Goal: Navigation & Orientation: Find specific page/section

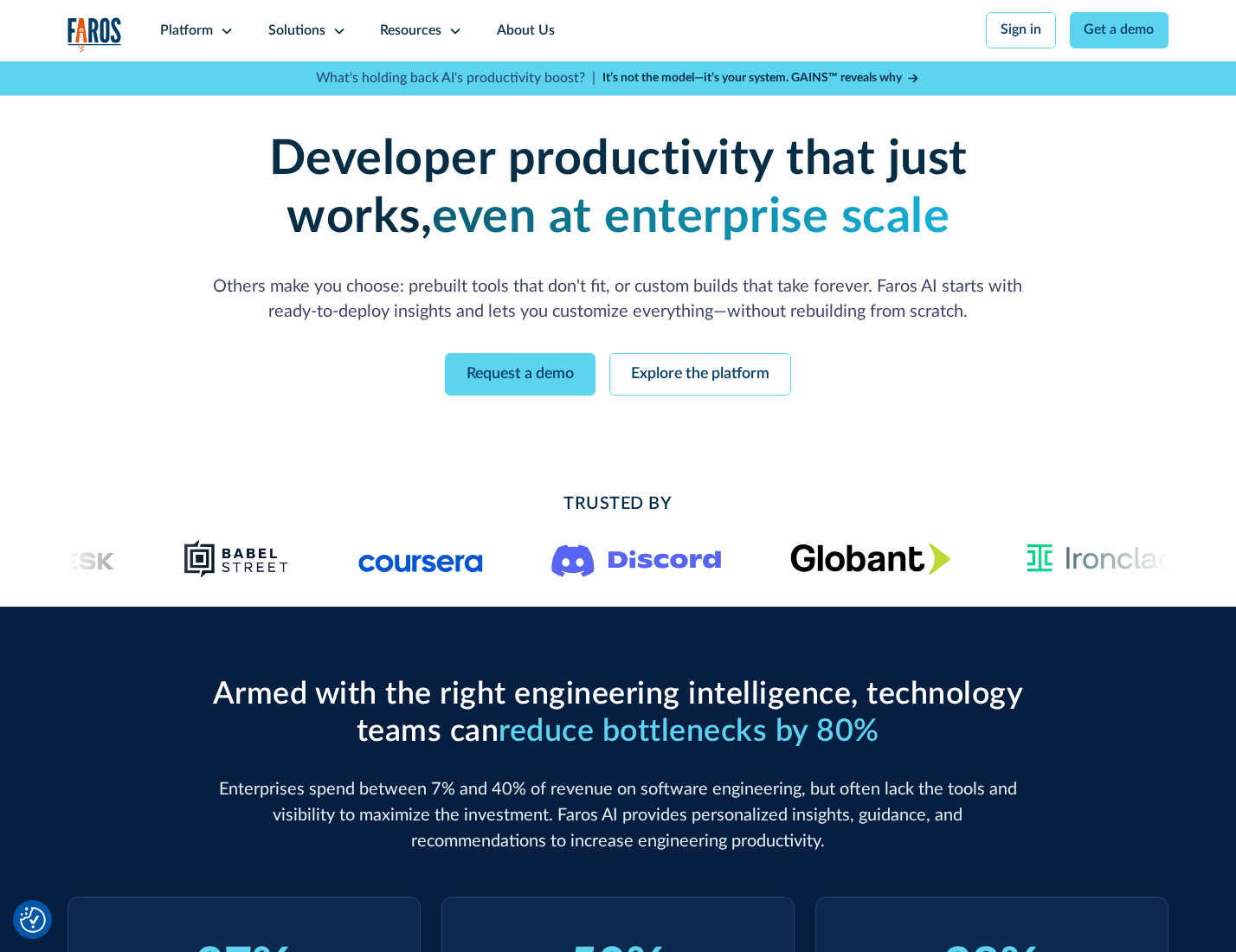
click at [224, 30] on icon at bounding box center [226, 31] width 14 height 14
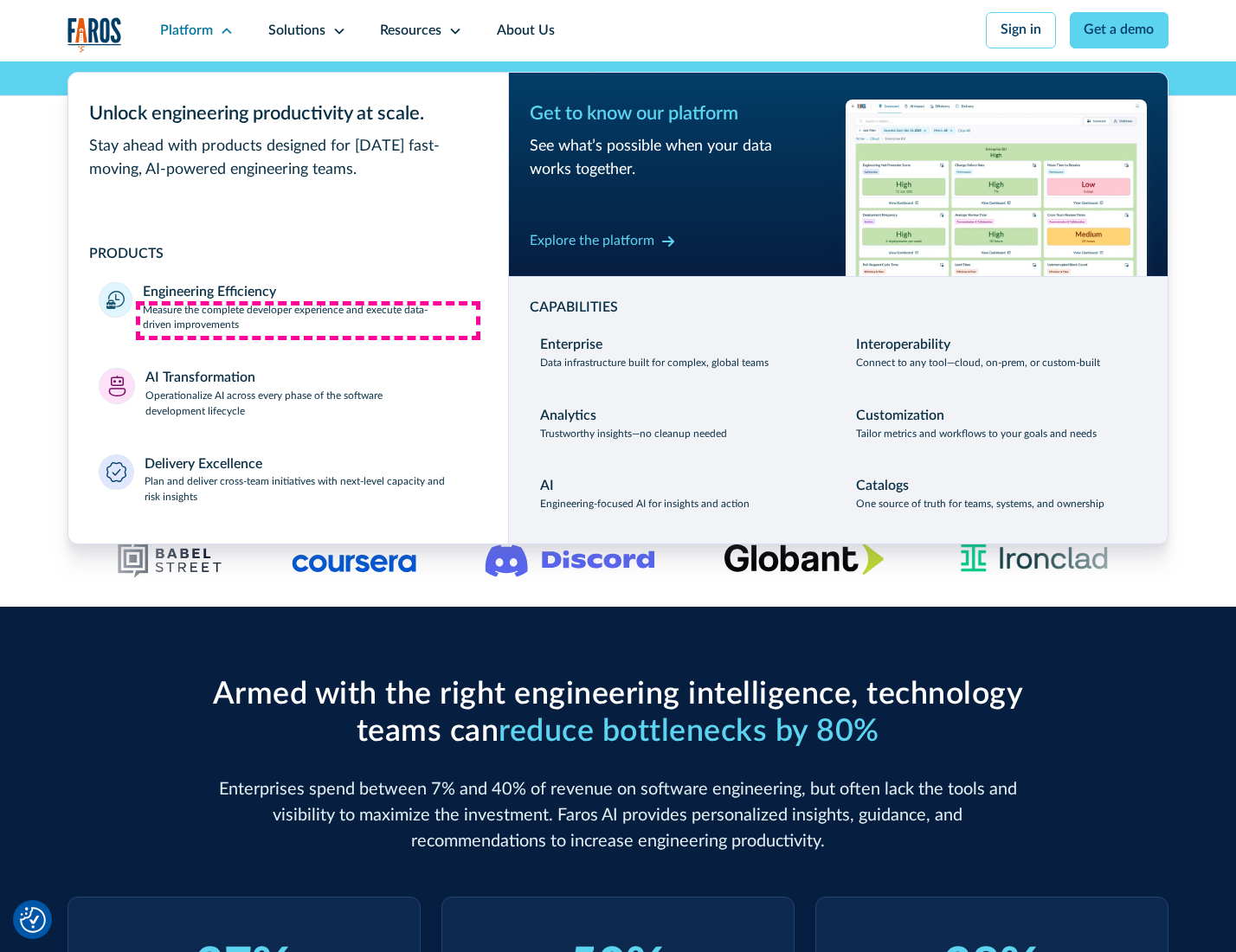
click at [308, 320] on p "Measure the complete developer experience and execute data-driven improvements" at bounding box center [310, 318] width 334 height 31
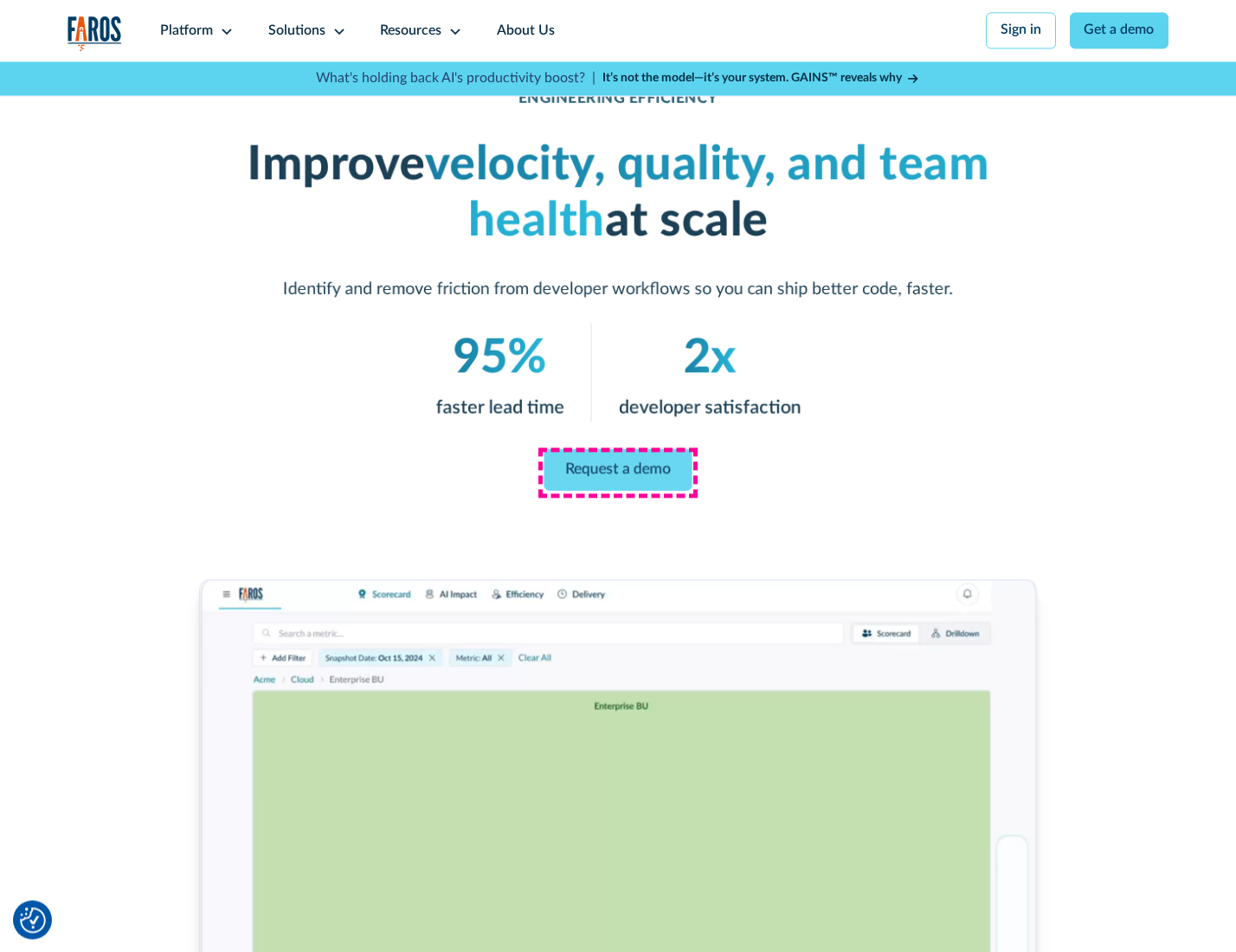
click at [617, 472] on link "Request a demo" at bounding box center [618, 470] width 148 height 42
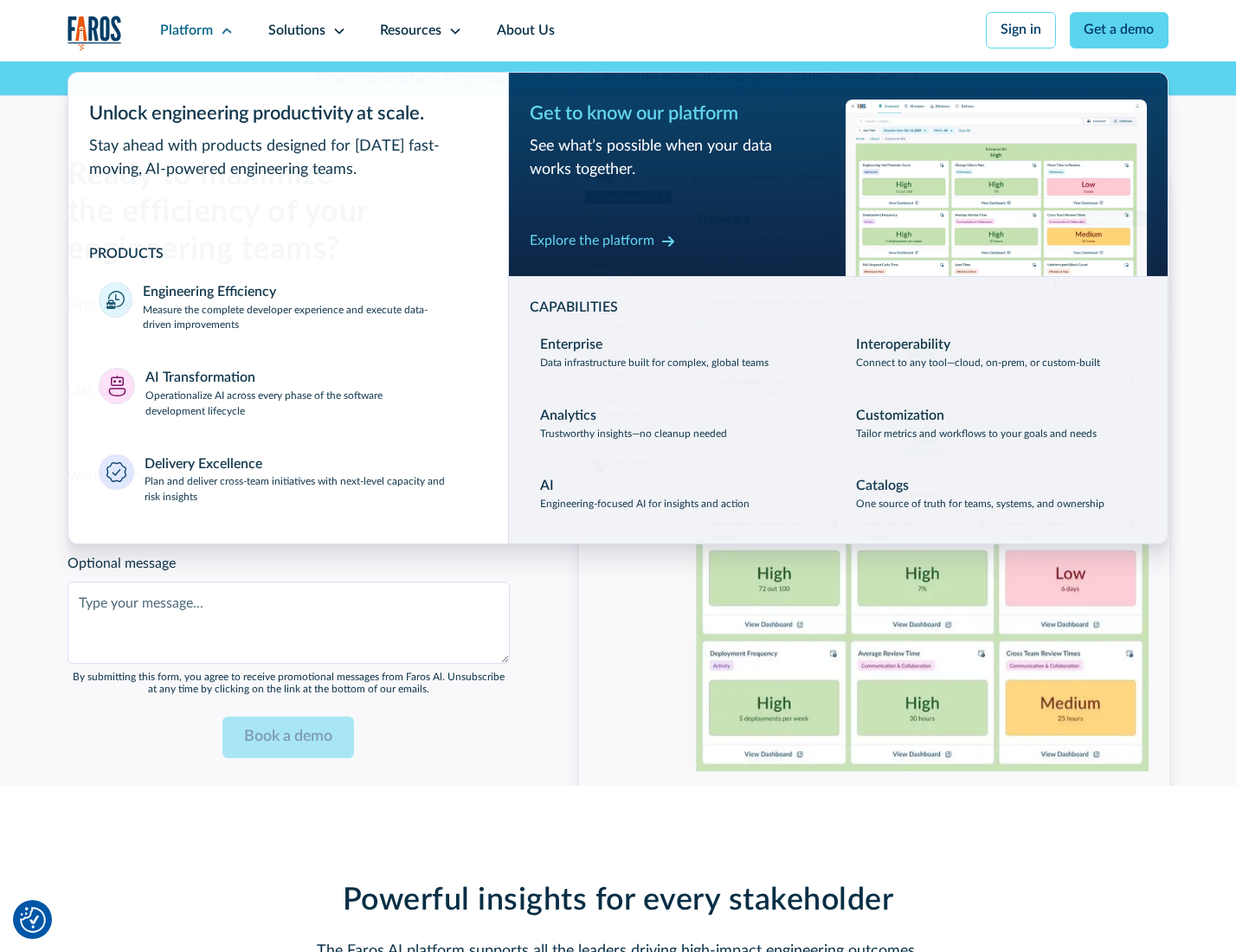
scroll to position [3767, 0]
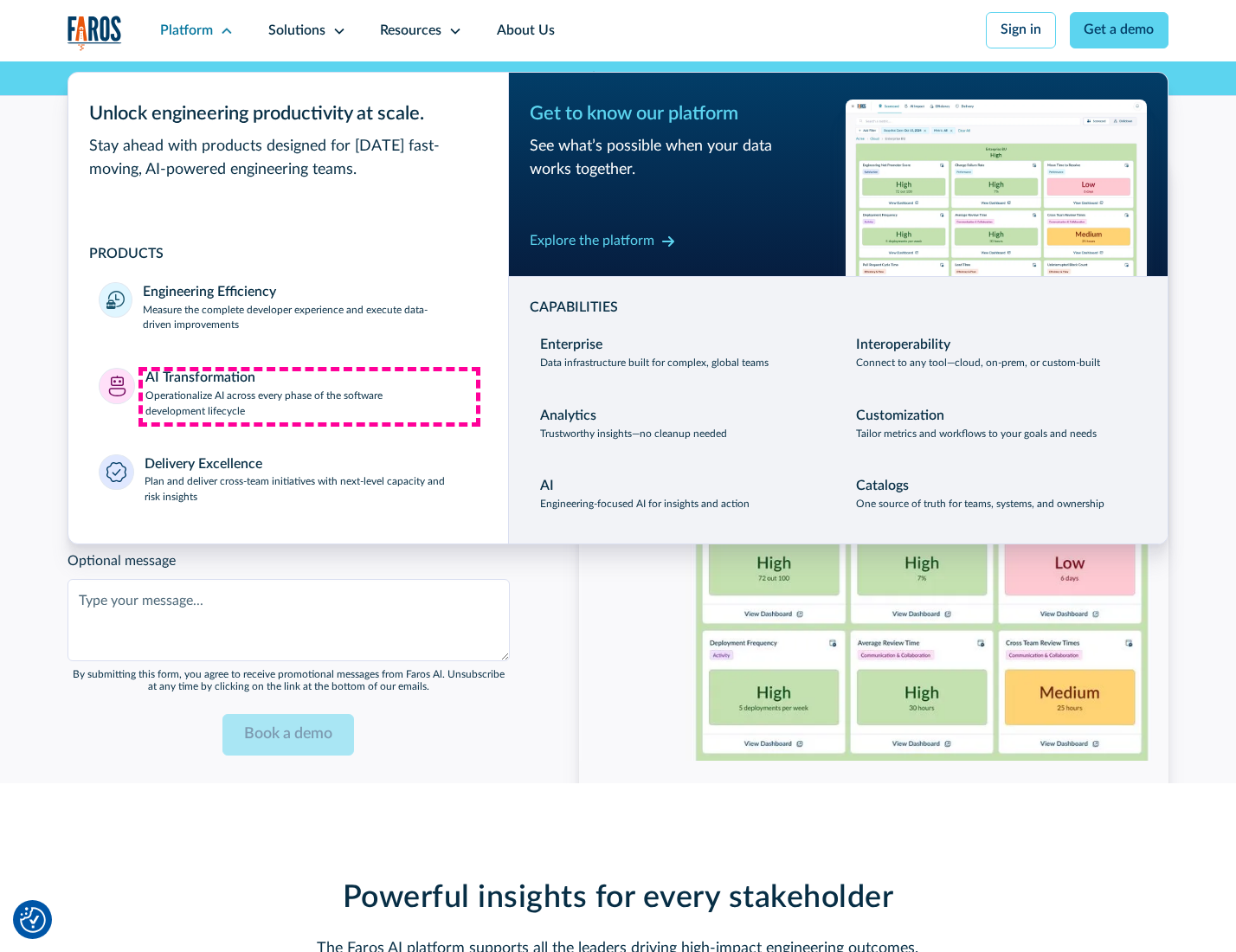
click at [309, 396] on p "Operationalize AI across every phase of the software development lifecycle" at bounding box center [312, 404] width 332 height 31
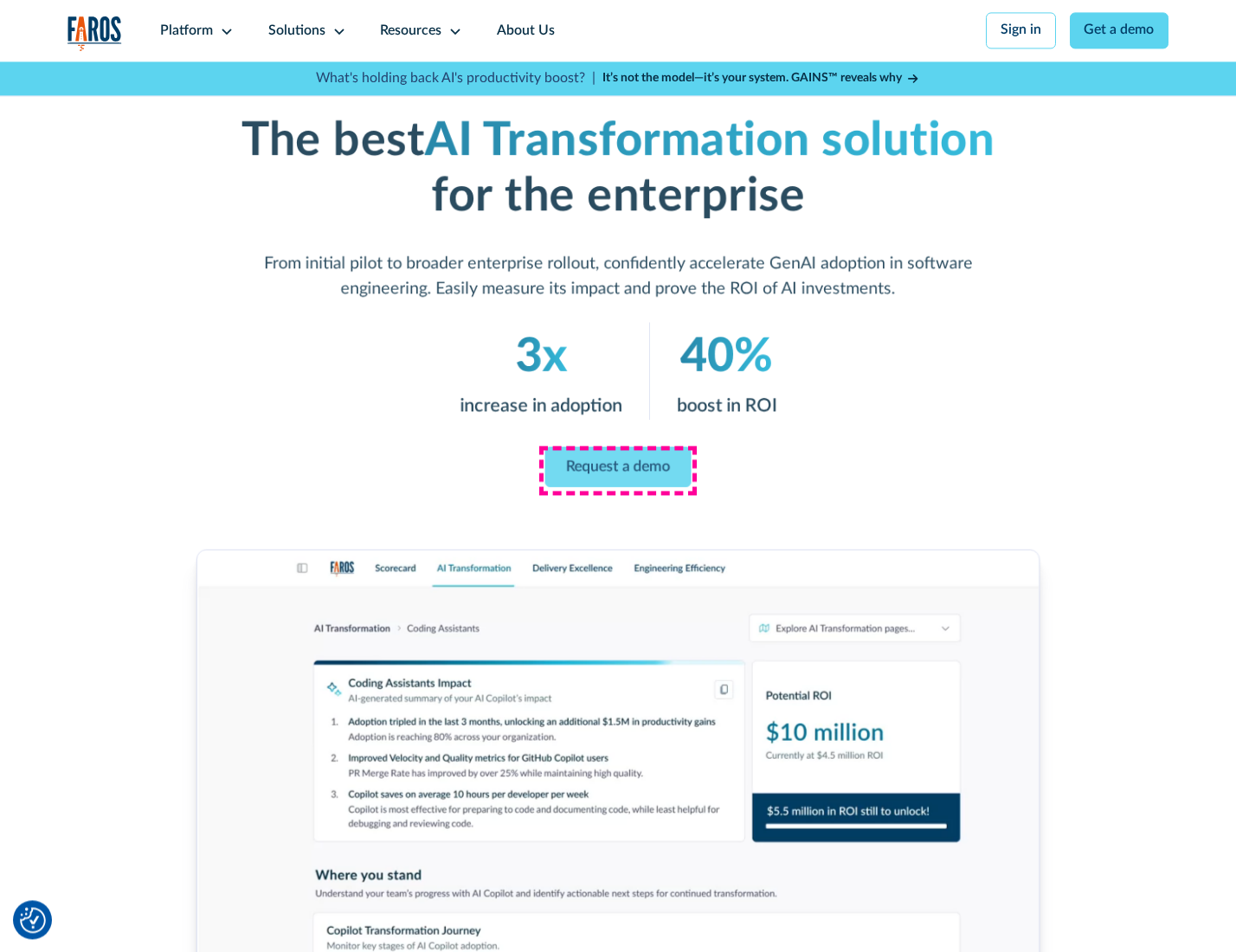
click at [617, 470] on link "Request a demo" at bounding box center [618, 466] width 147 height 41
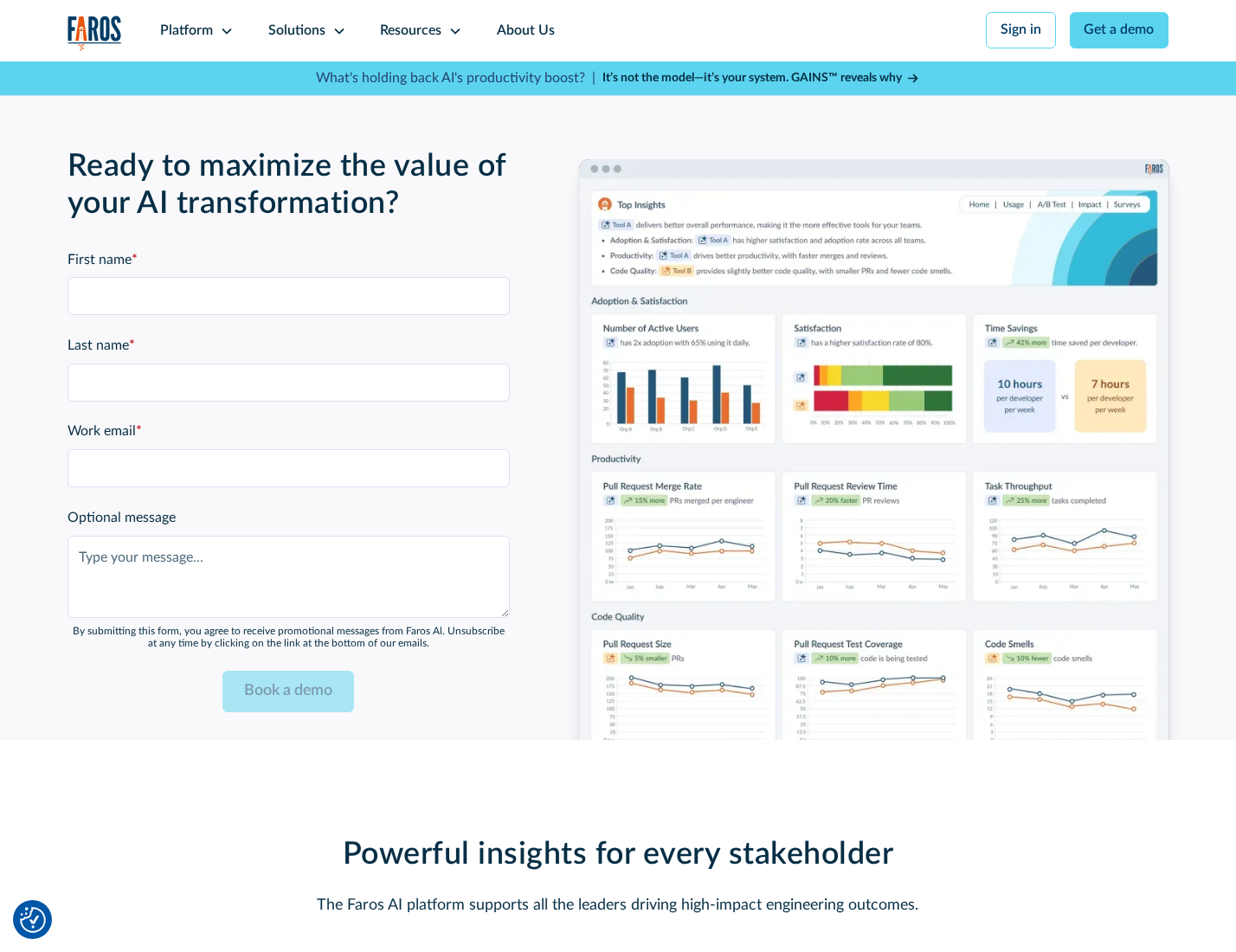
scroll to position [4184, 0]
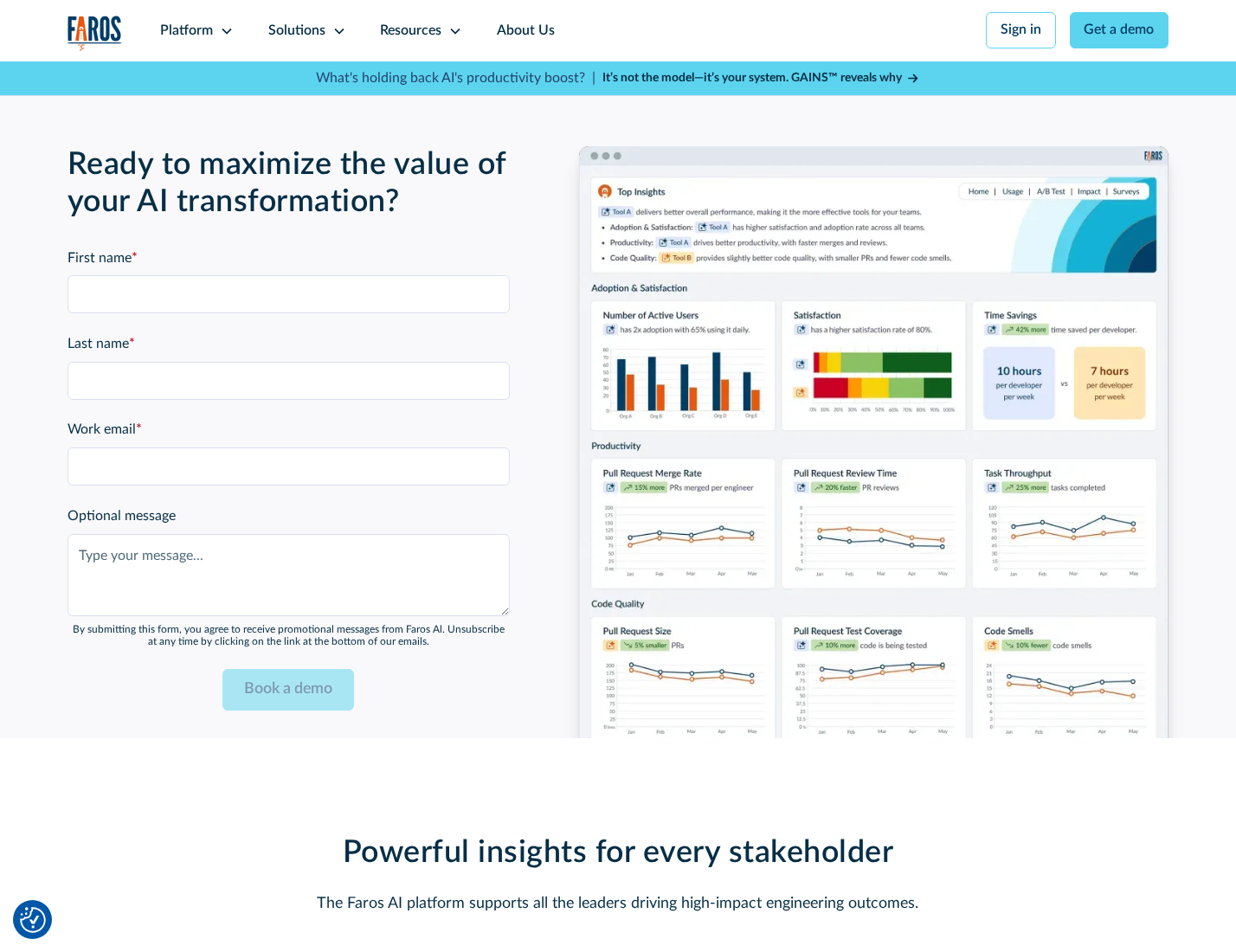
click at [194, 30] on div "Platform" at bounding box center [187, 31] width 53 height 21
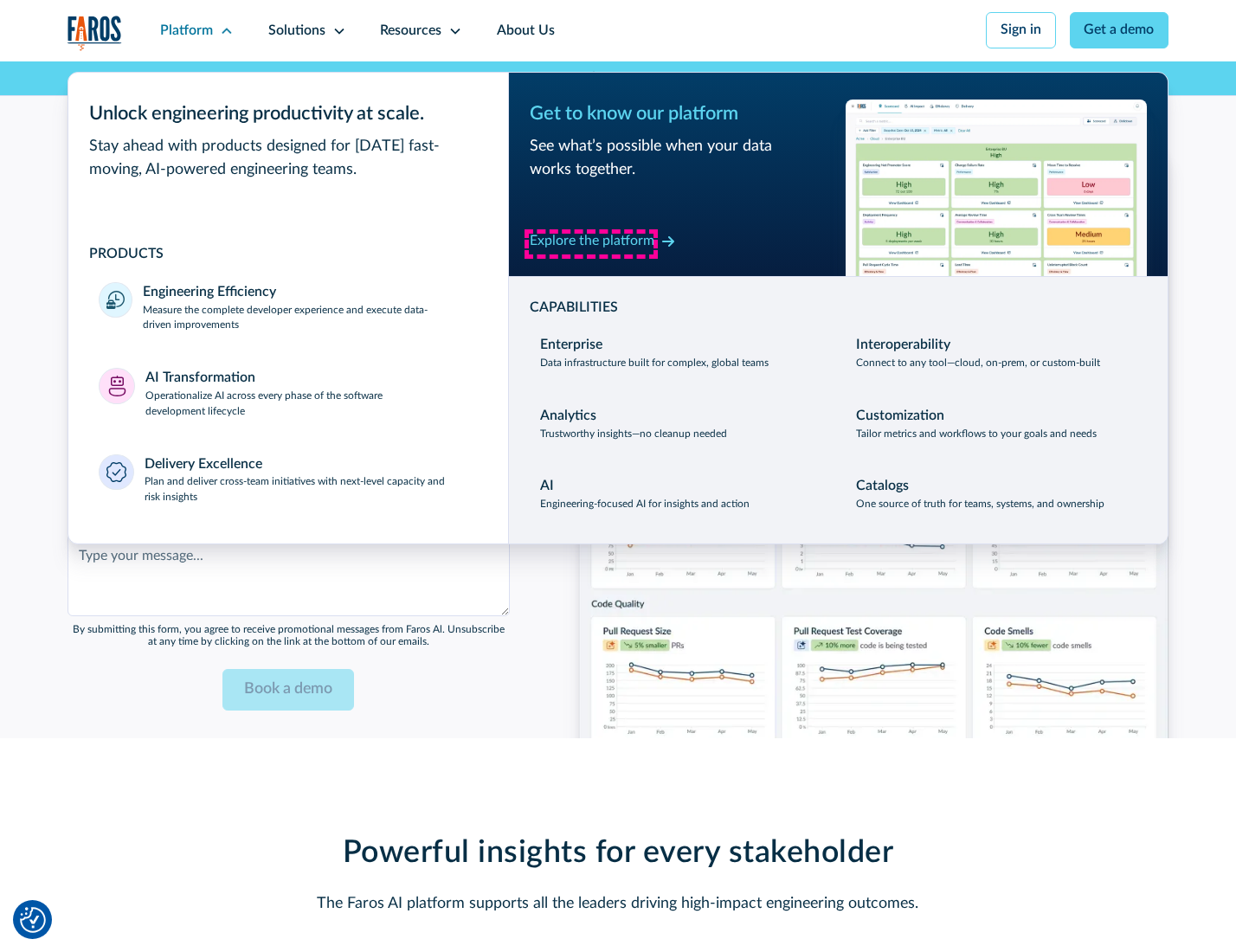
click at [591, 243] on div "Explore the platform" at bounding box center [591, 241] width 125 height 21
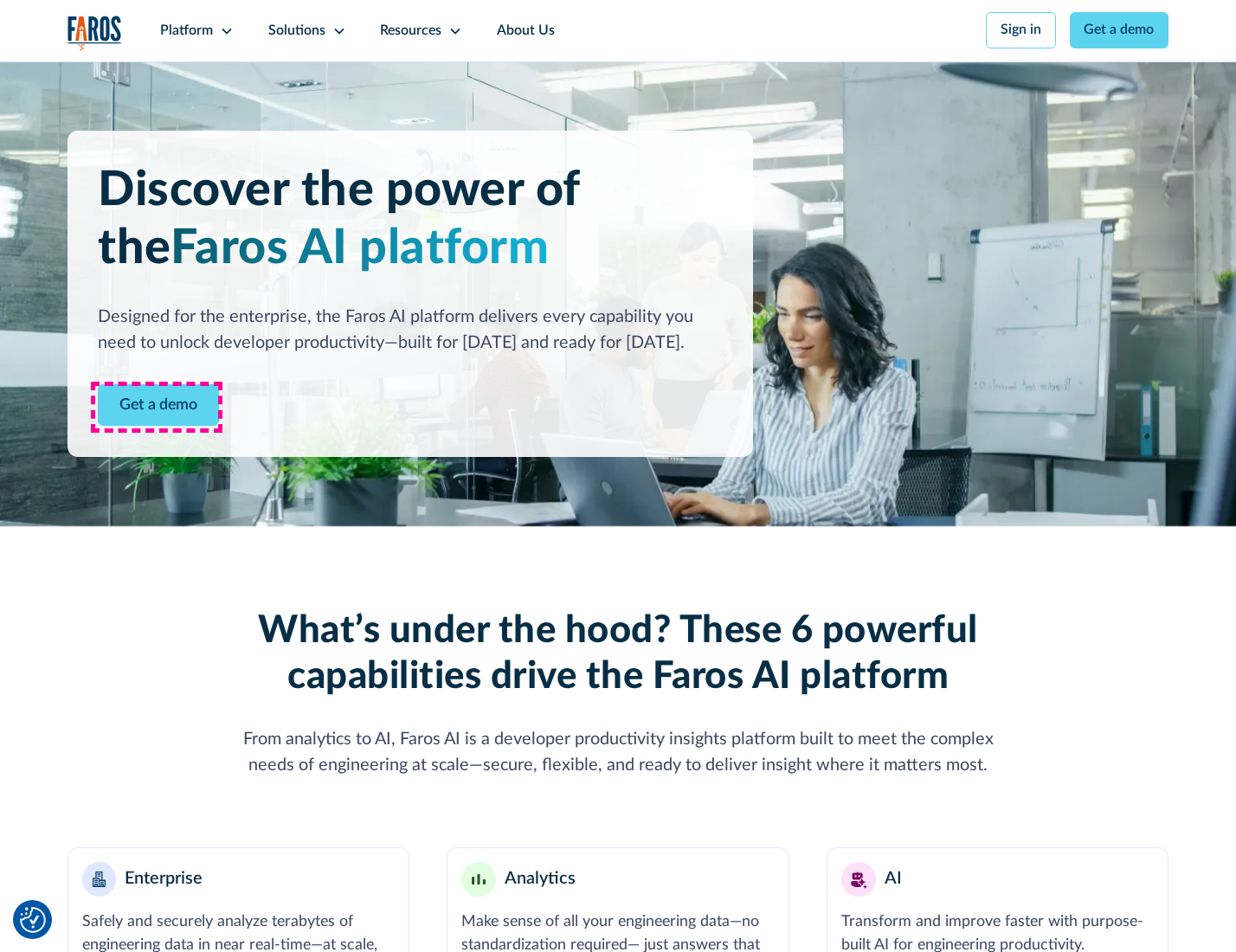
click at [157, 406] on link "Get a demo" at bounding box center [158, 405] width 121 height 43
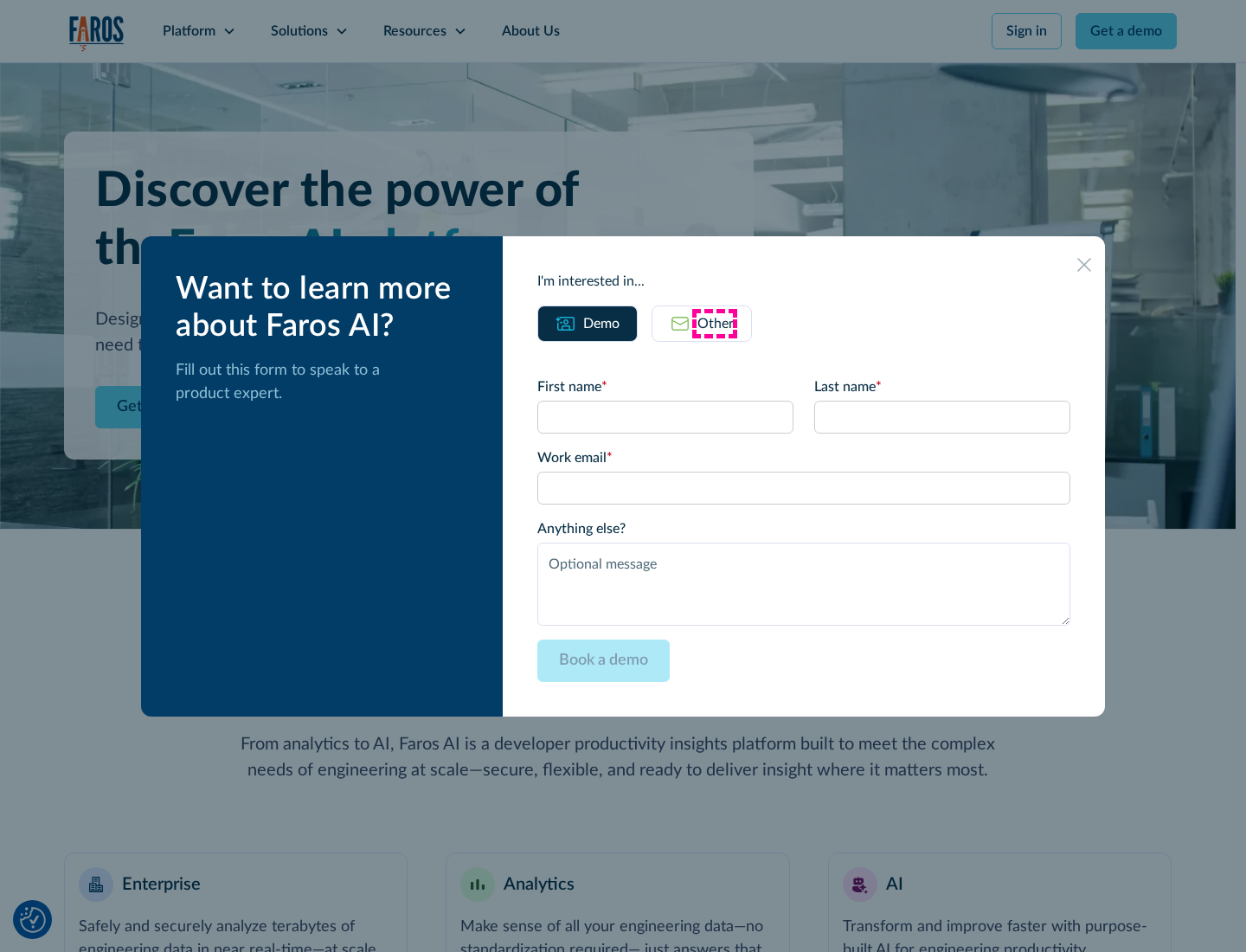
click at [715, 322] on div "Other" at bounding box center [716, 323] width 36 height 21
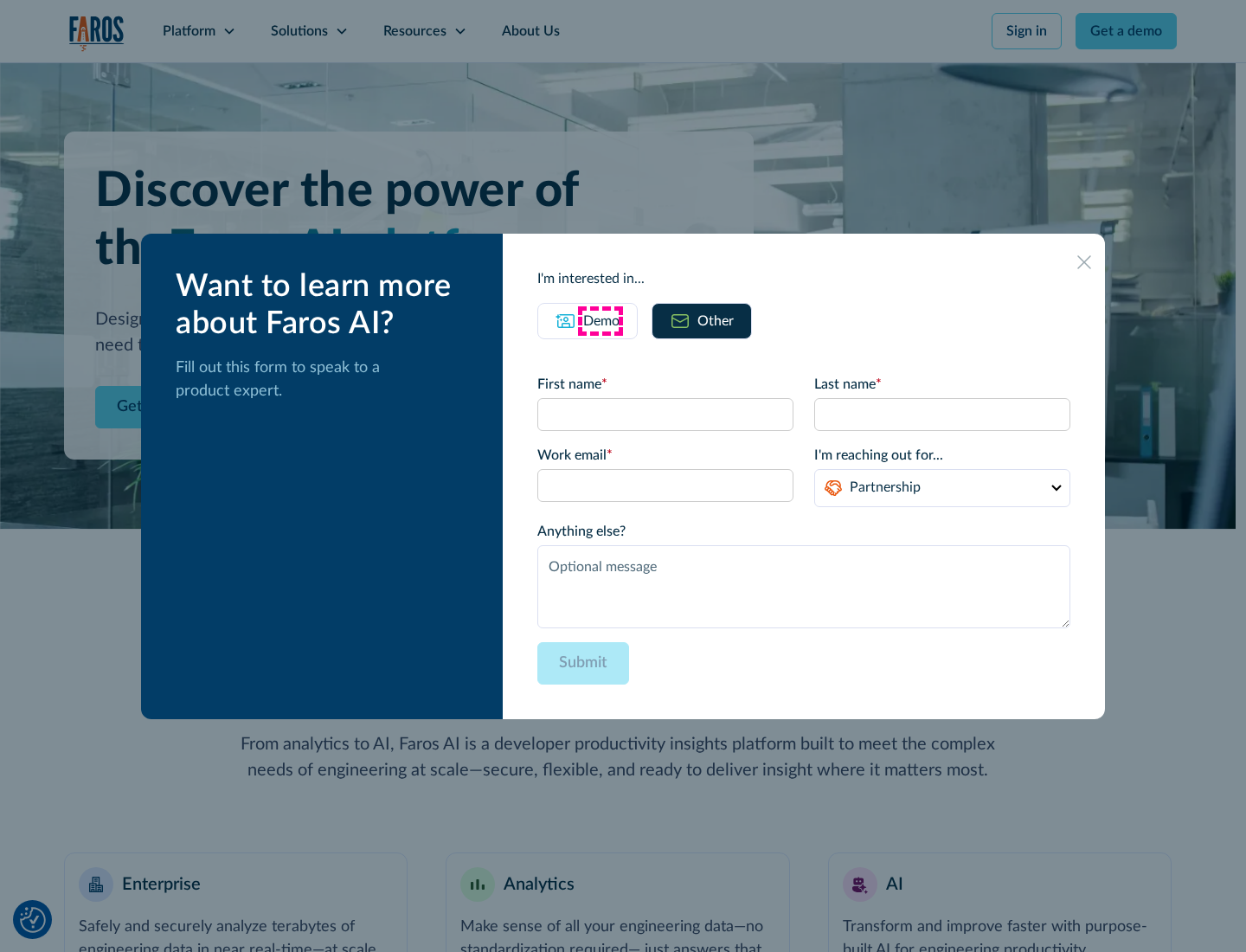
click at [599, 320] on div "Demo" at bounding box center [601, 321] width 36 height 21
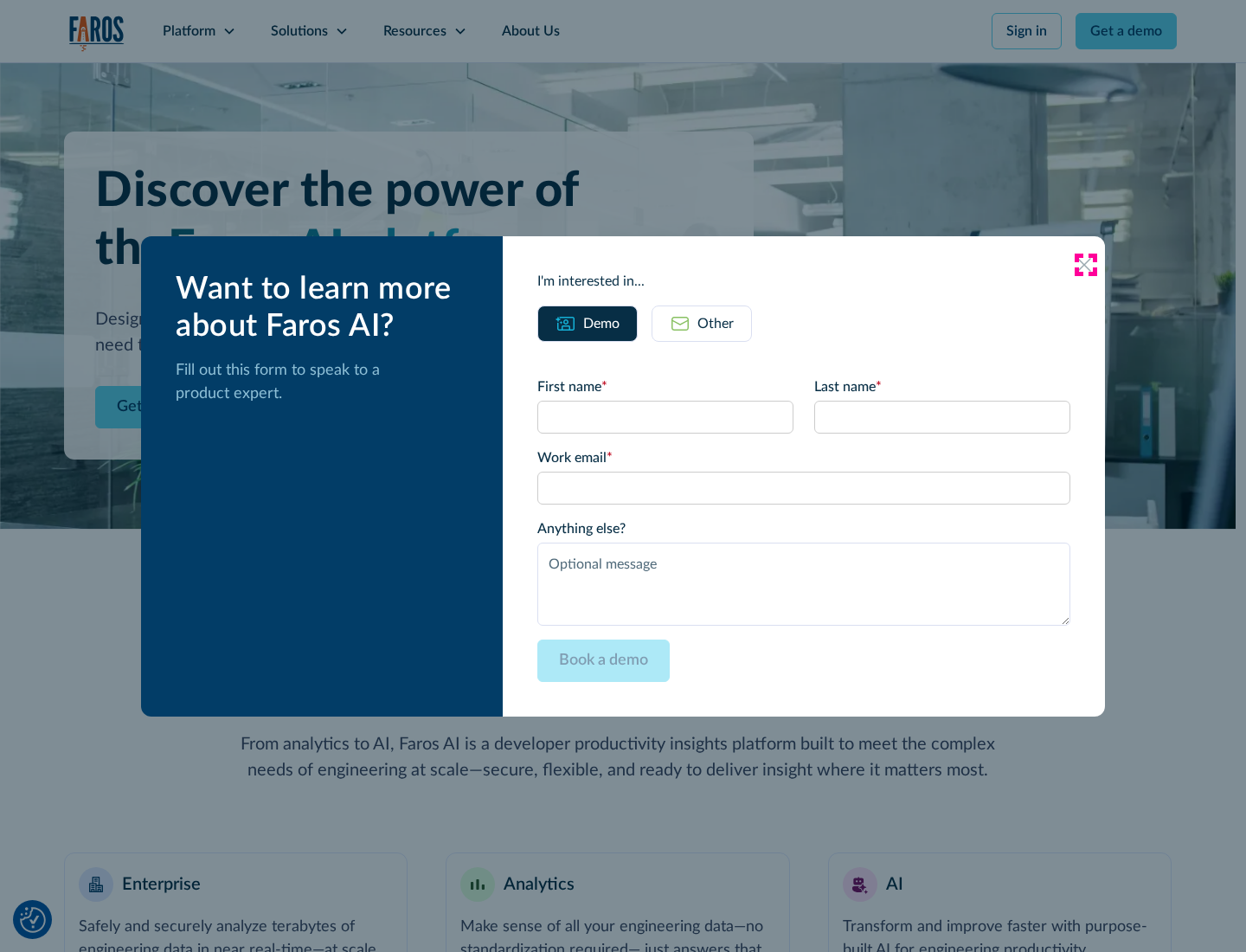
click at [1085, 264] on icon at bounding box center [1084, 264] width 14 height 14
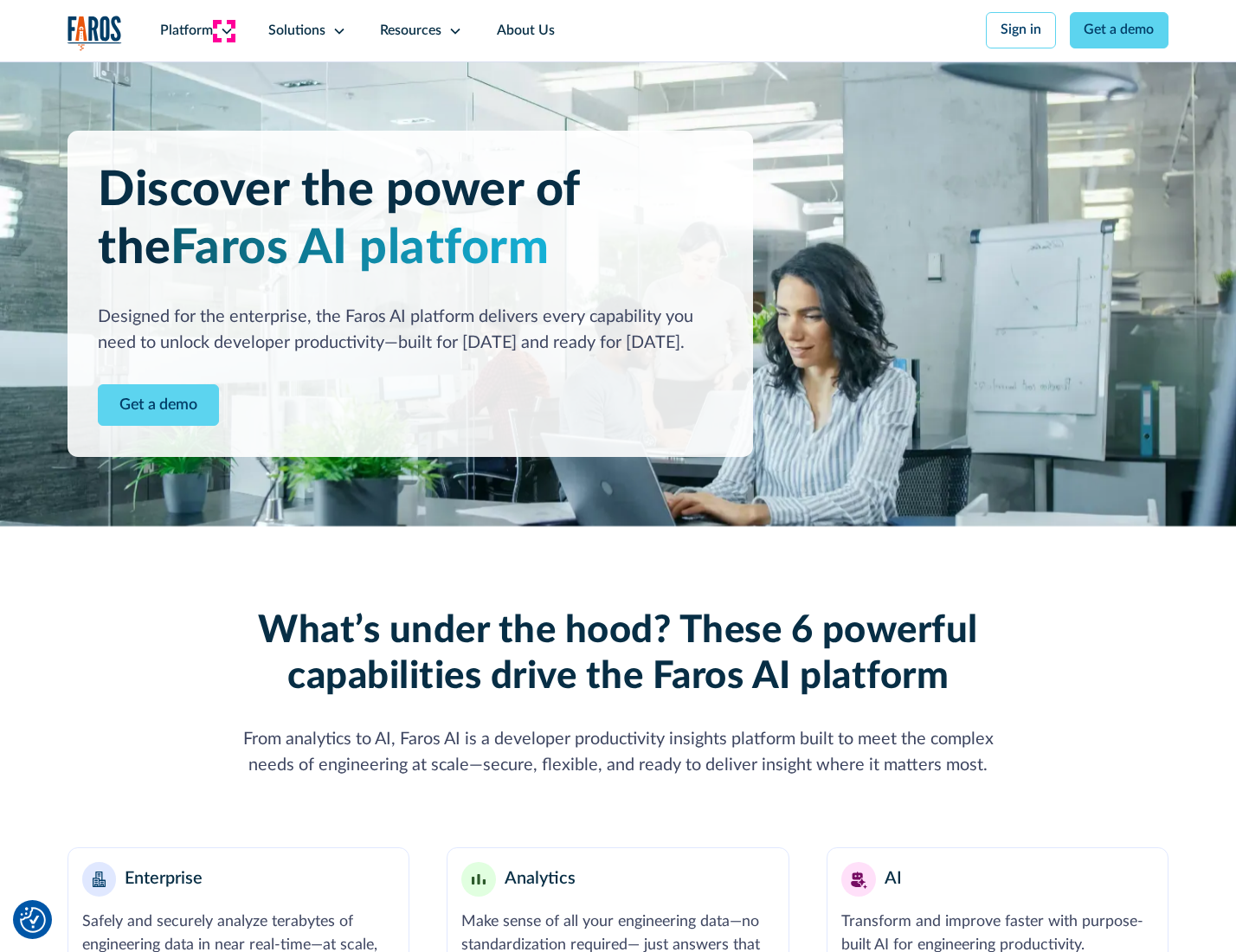
click at [224, 30] on icon at bounding box center [226, 31] width 14 height 14
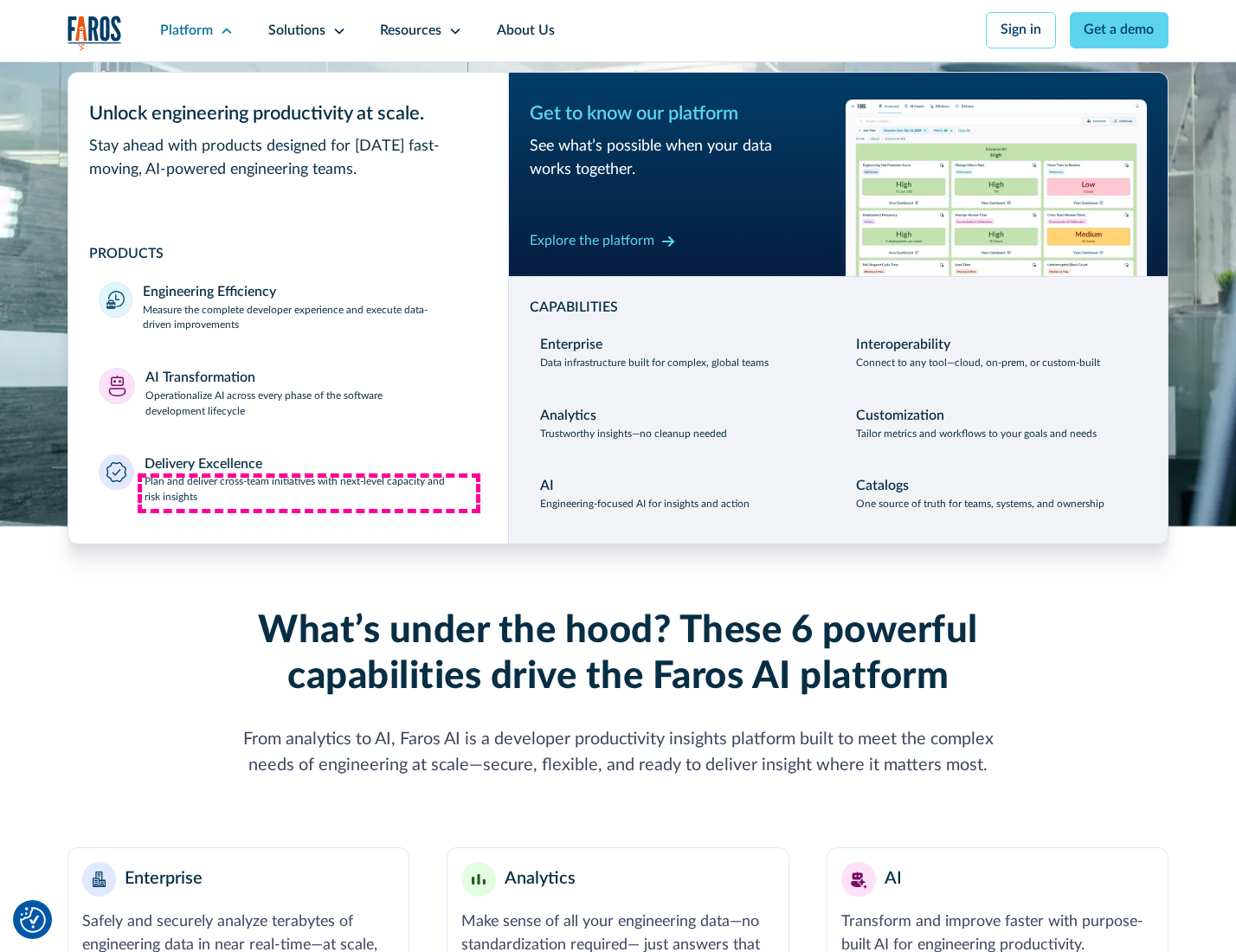
click at [309, 493] on p "Plan and deliver cross-team initiatives with next-level capacity and risk insig…" at bounding box center [312, 490] width 333 height 31
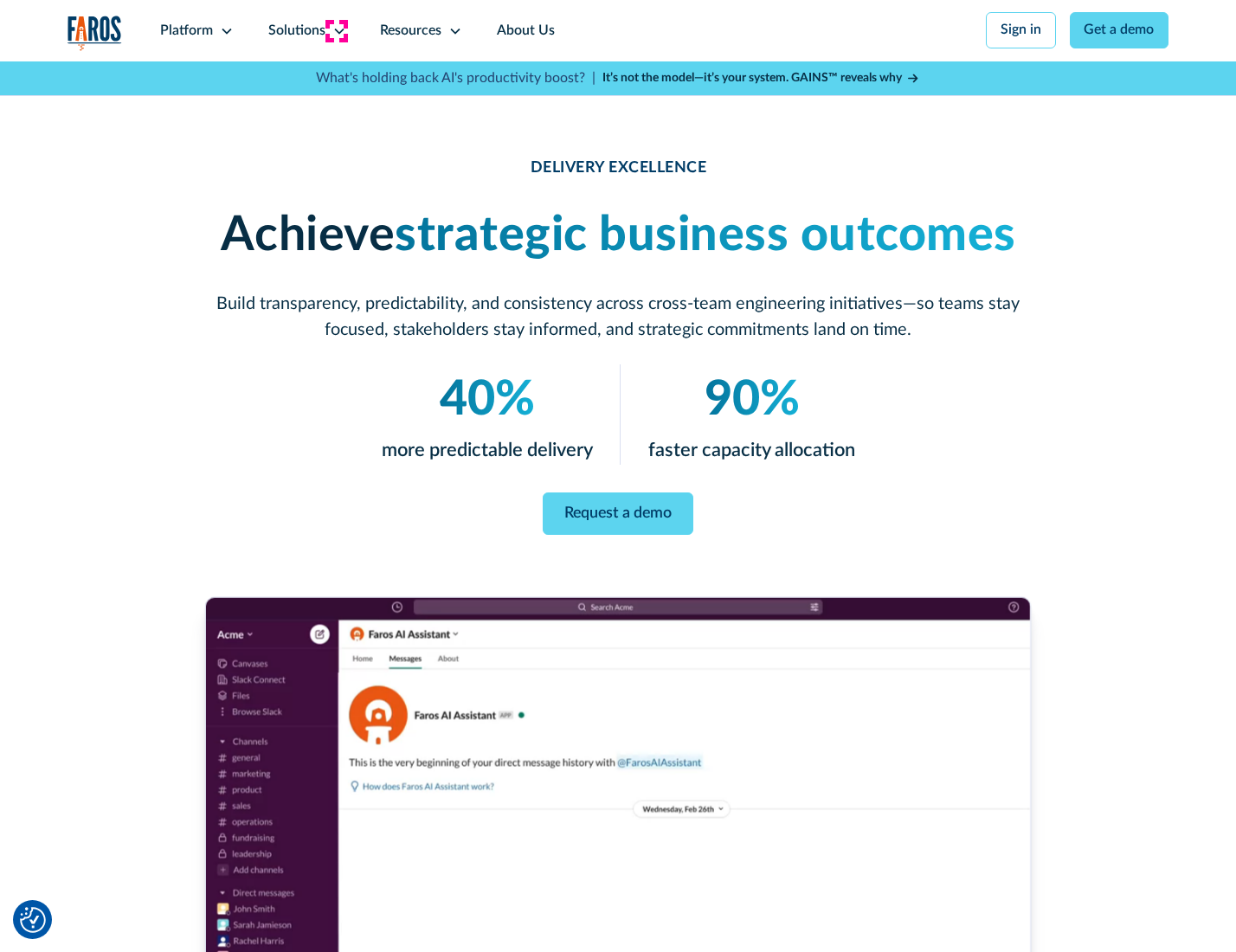
click at [336, 30] on icon at bounding box center [339, 31] width 14 height 14
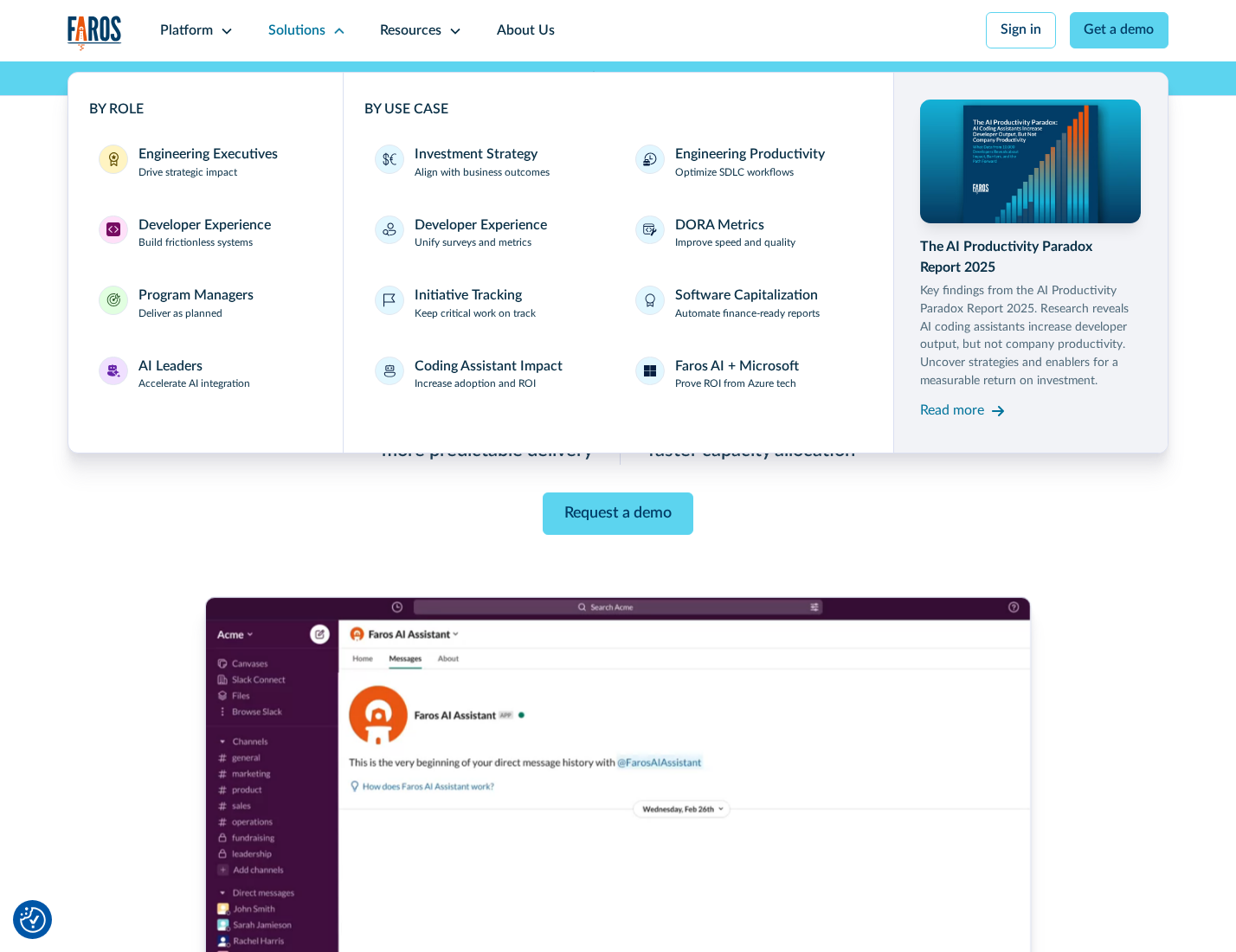
click at [202, 164] on div "Engineering Executives" at bounding box center [208, 155] width 139 height 21
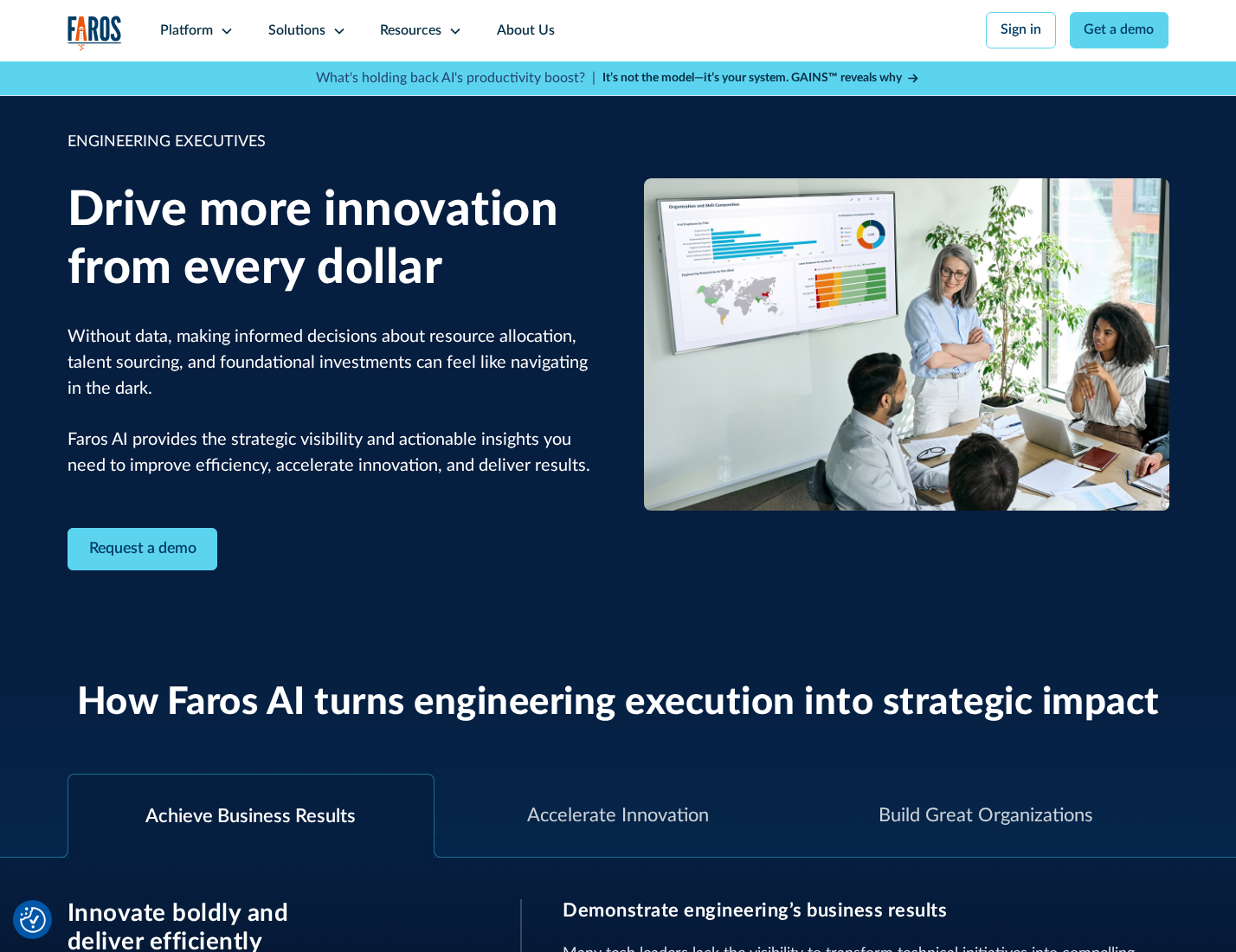
click at [336, 30] on icon at bounding box center [339, 31] width 14 height 14
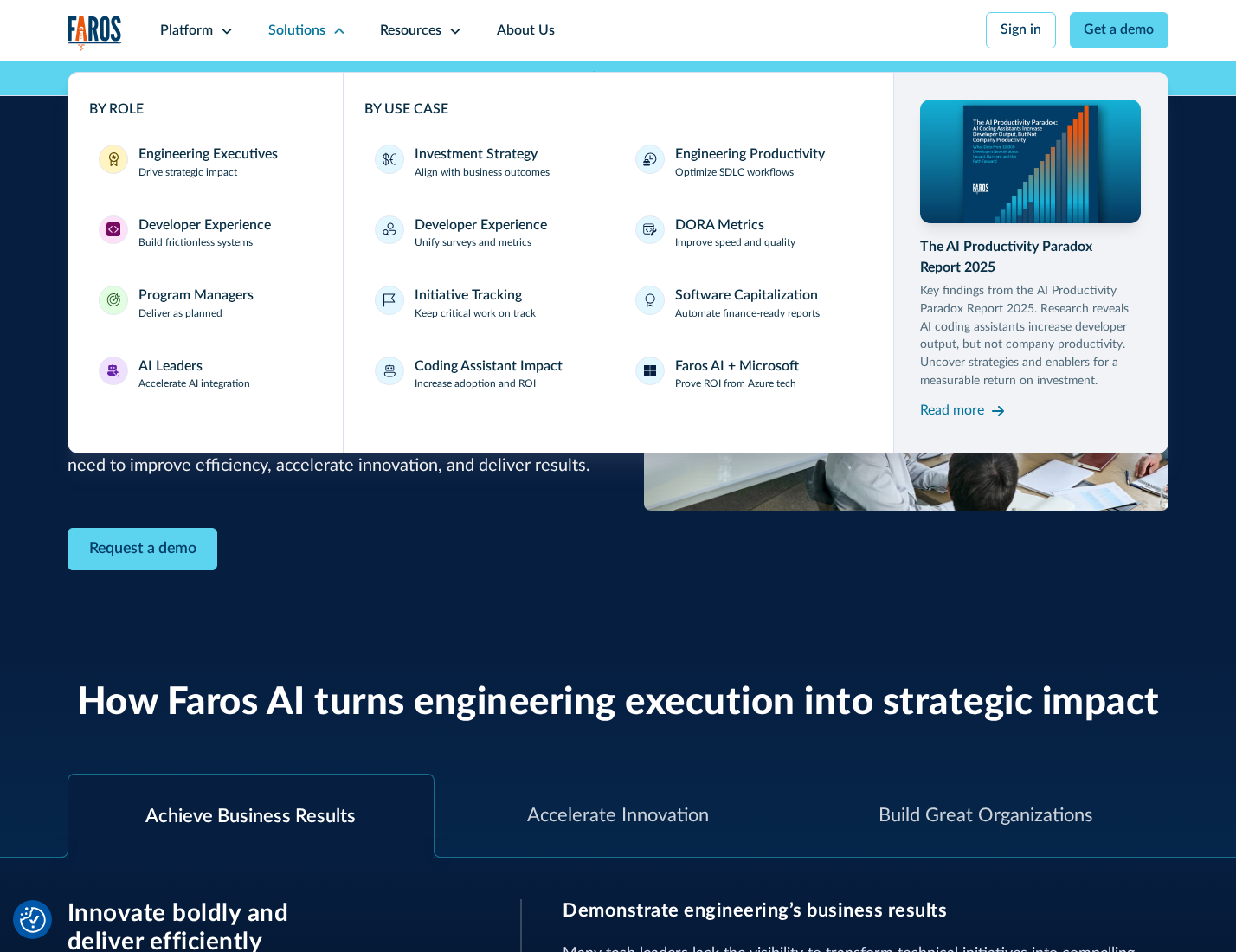
click at [202, 227] on div "Developer Experience" at bounding box center [204, 226] width 132 height 21
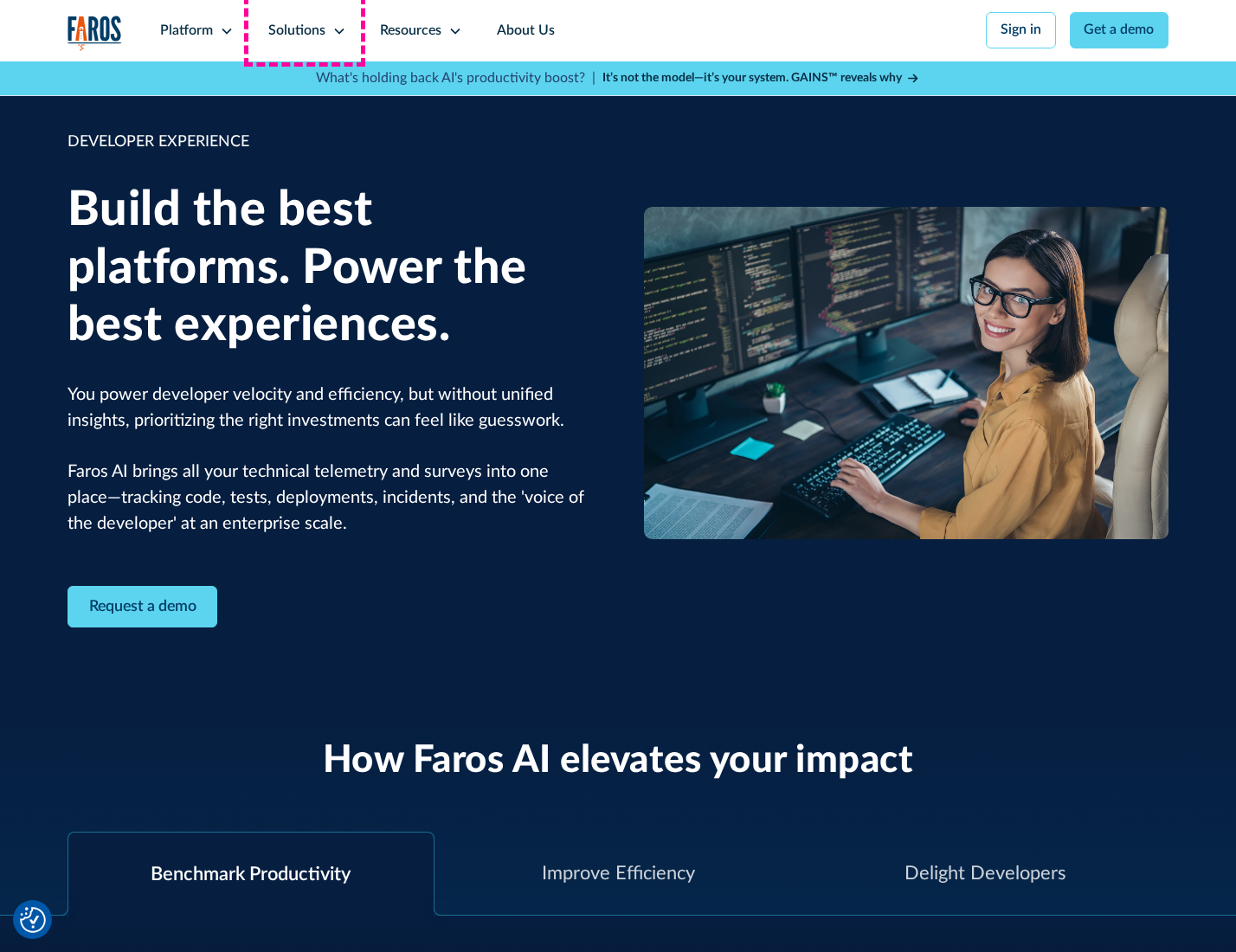
click at [304, 30] on div "Solutions" at bounding box center [296, 31] width 57 height 21
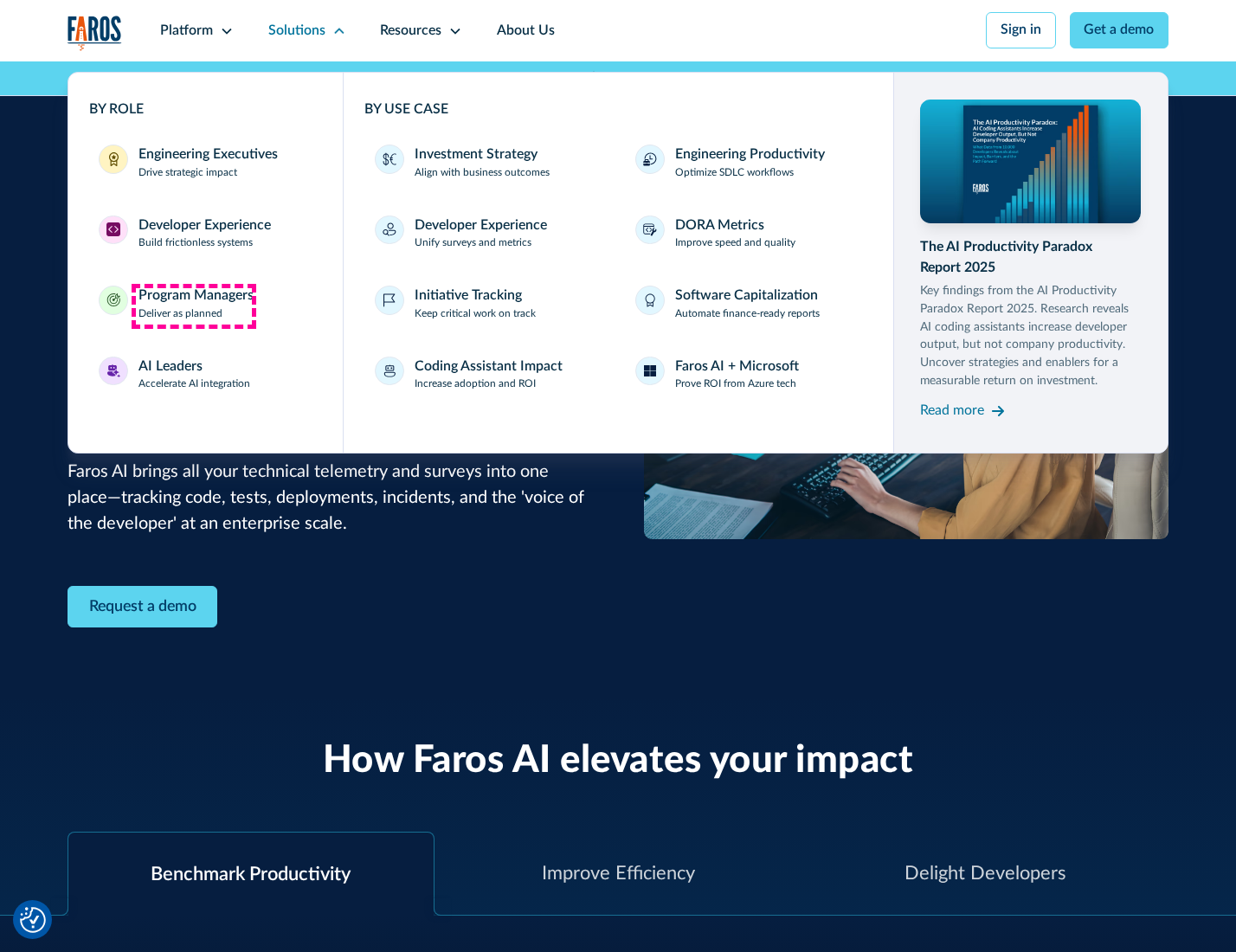
click at [193, 305] on div "Program Managers" at bounding box center [196, 295] width 115 height 21
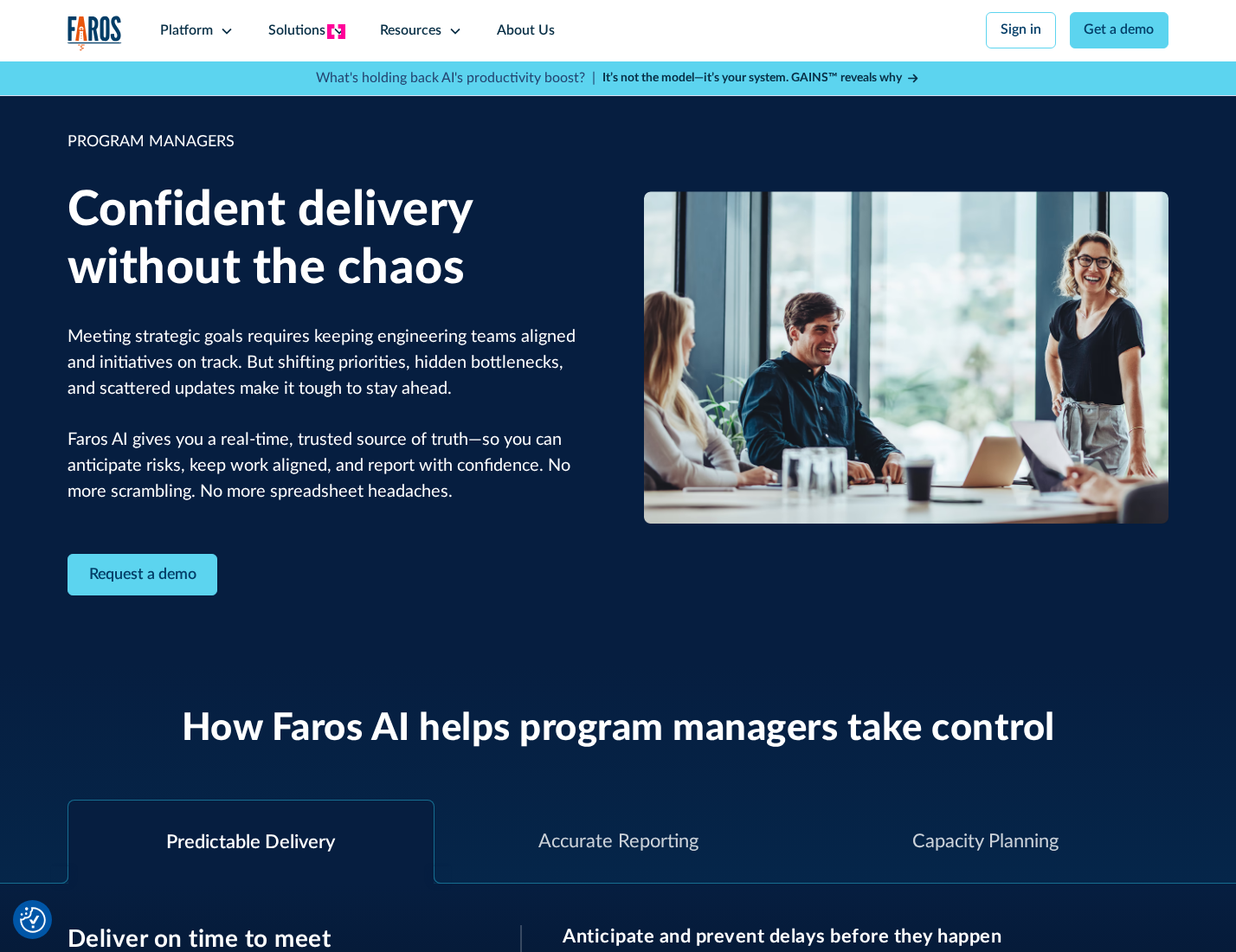
click at [336, 31] on icon at bounding box center [339, 31] width 14 height 14
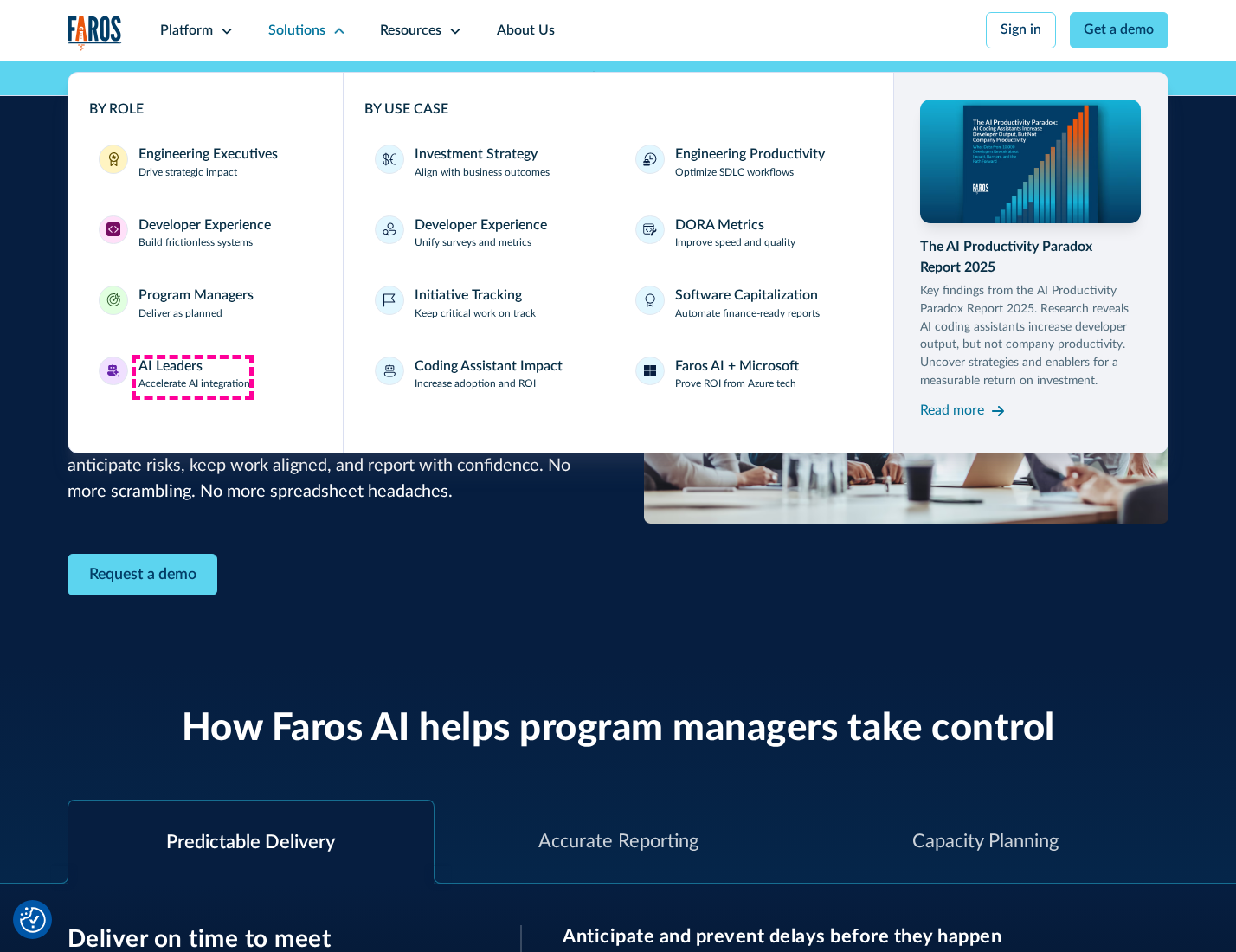
click at [192, 376] on div "AI Leaders" at bounding box center [170, 366] width 64 height 21
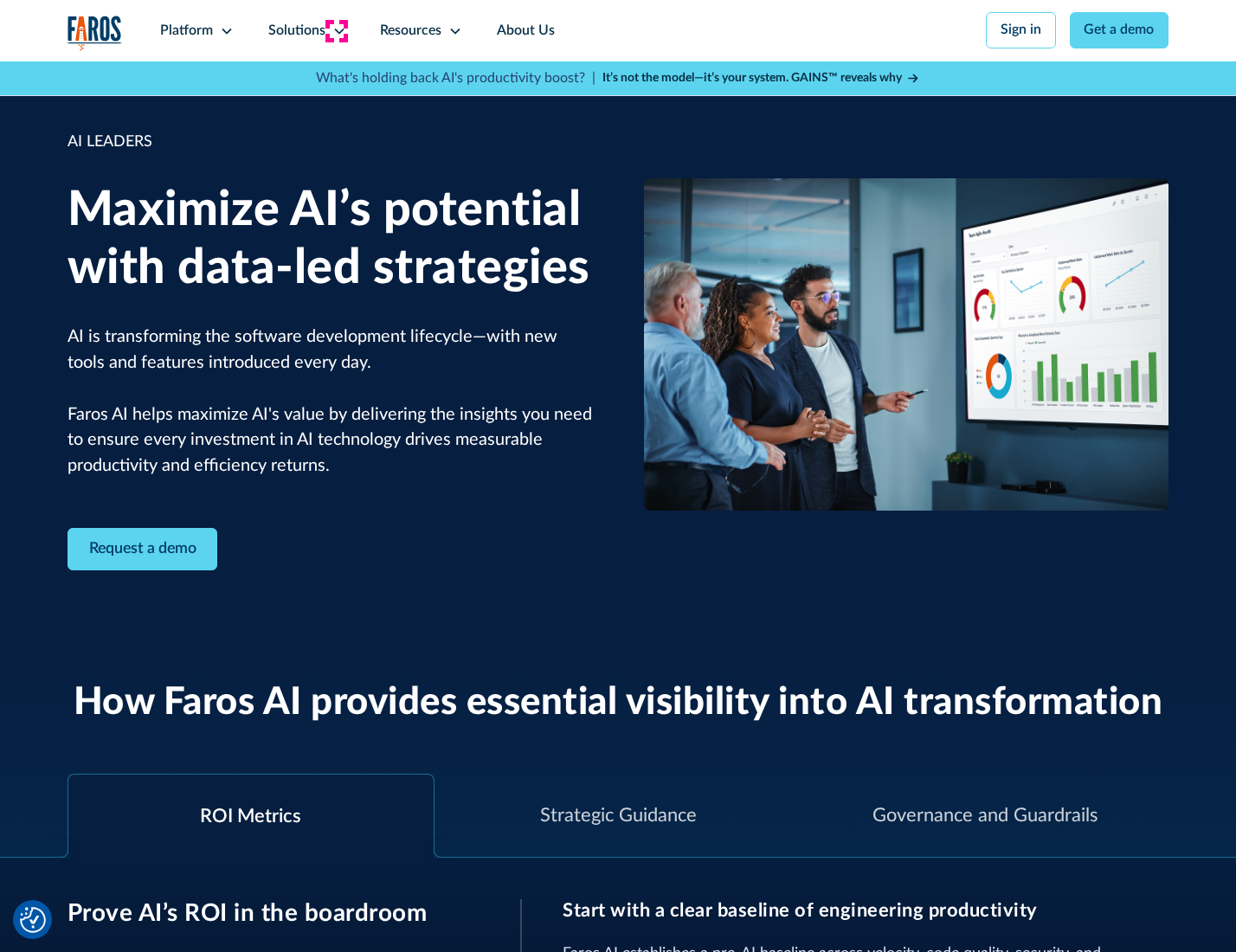
click at [336, 30] on icon at bounding box center [339, 31] width 14 height 14
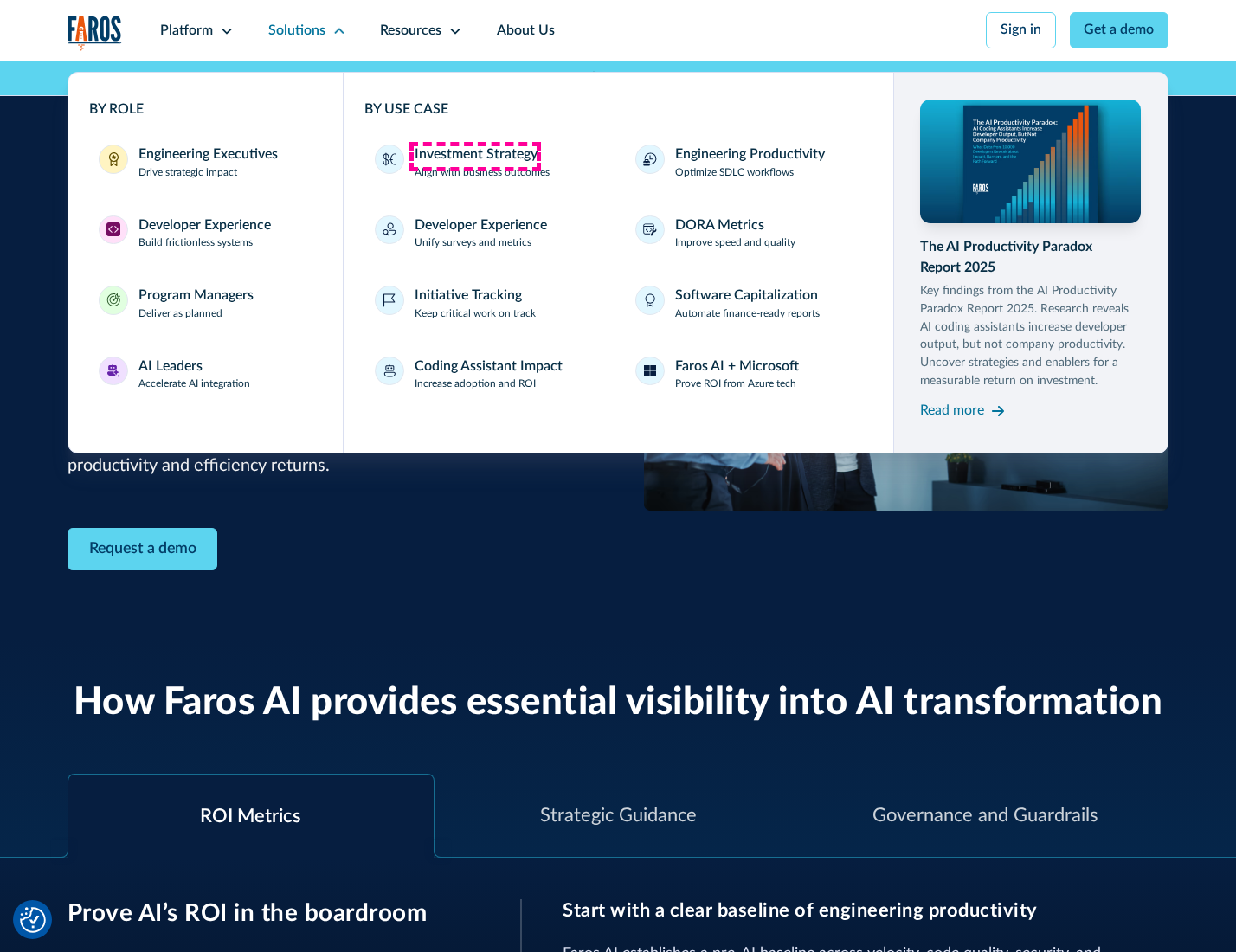
click at [475, 156] on div "Investment Strategy" at bounding box center [475, 155] width 123 height 21
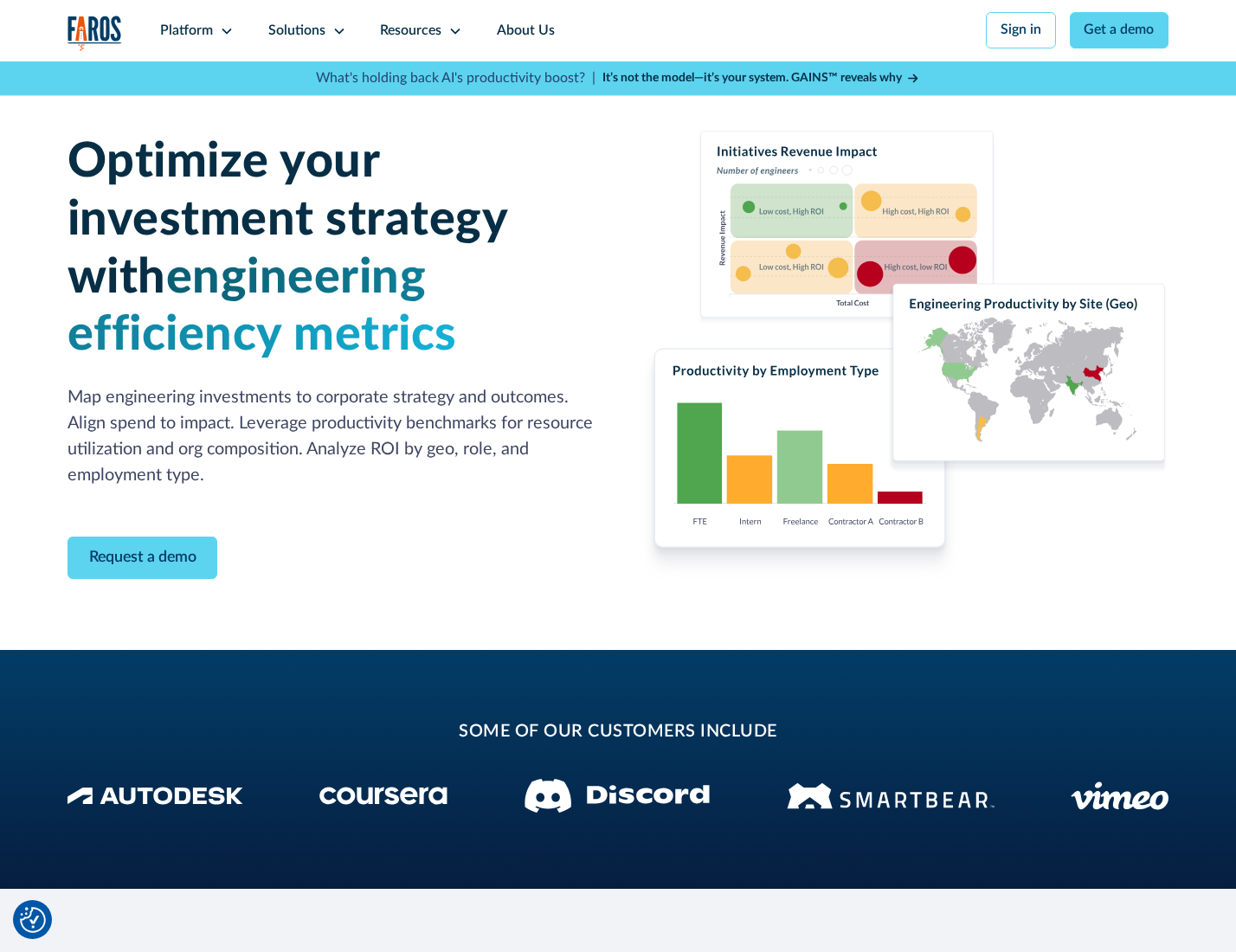
click at [336, 30] on icon at bounding box center [339, 31] width 14 height 14
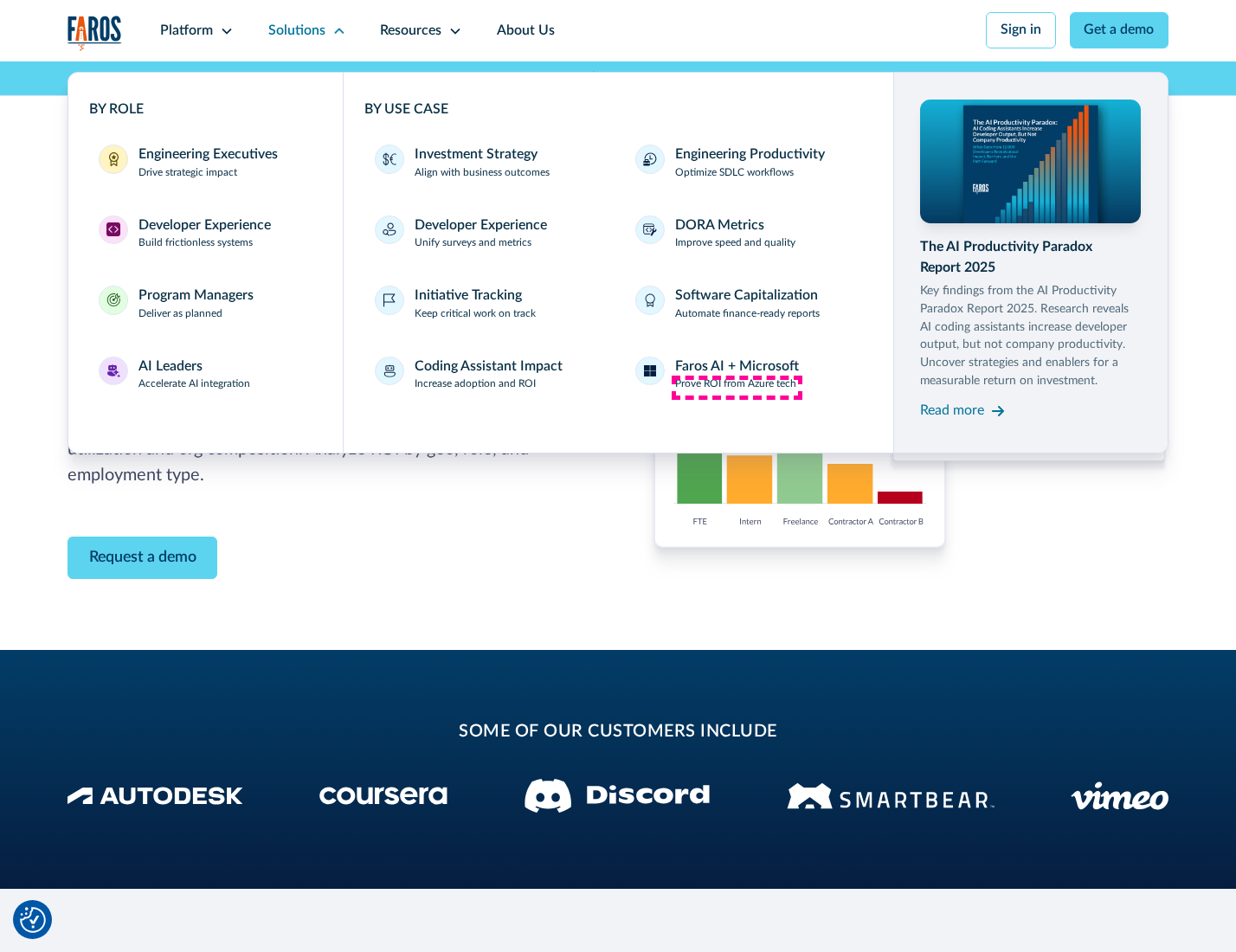
click at [736, 387] on p "Prove ROI from Azure tech" at bounding box center [735, 384] width 121 height 15
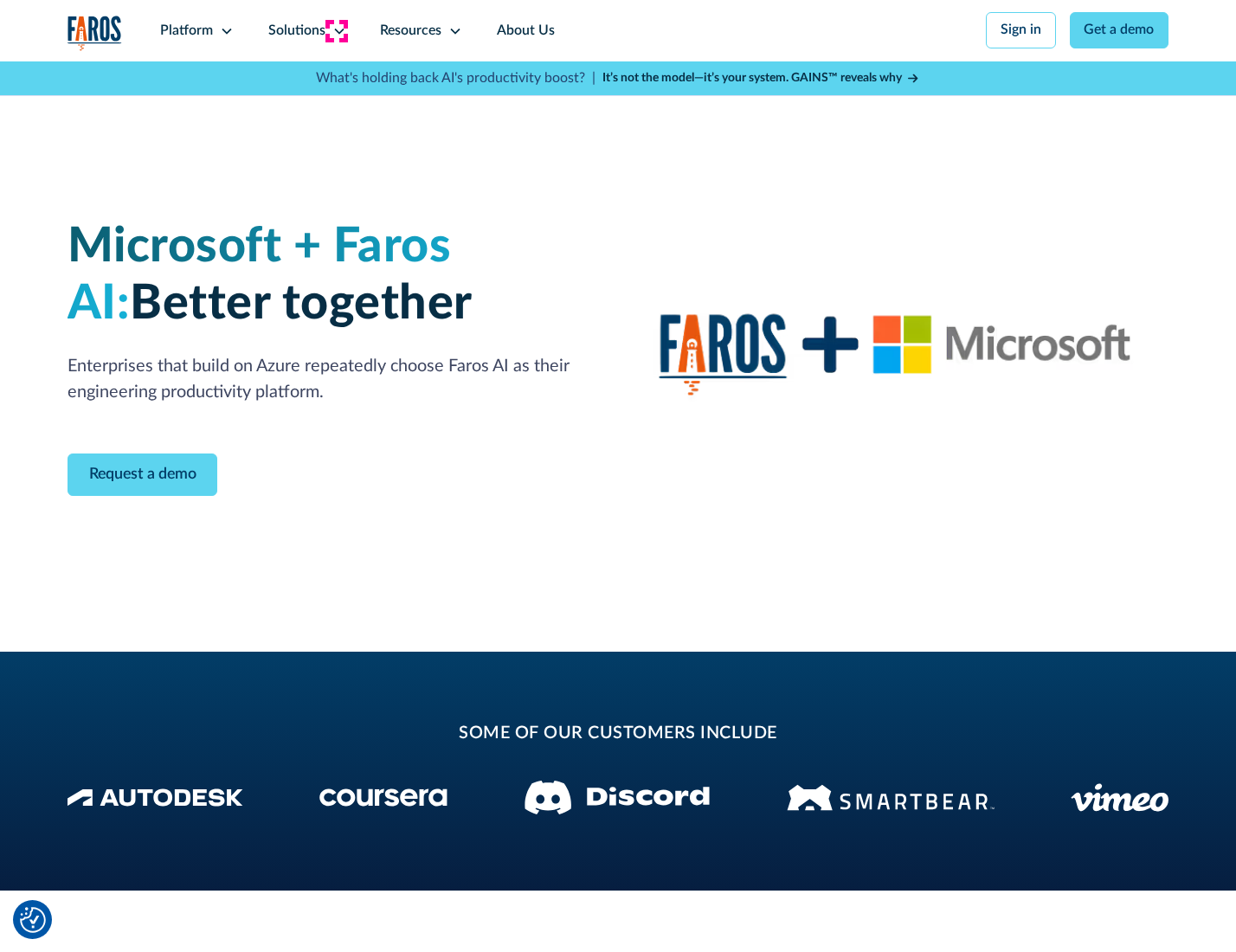
click at [336, 30] on icon at bounding box center [339, 31] width 14 height 14
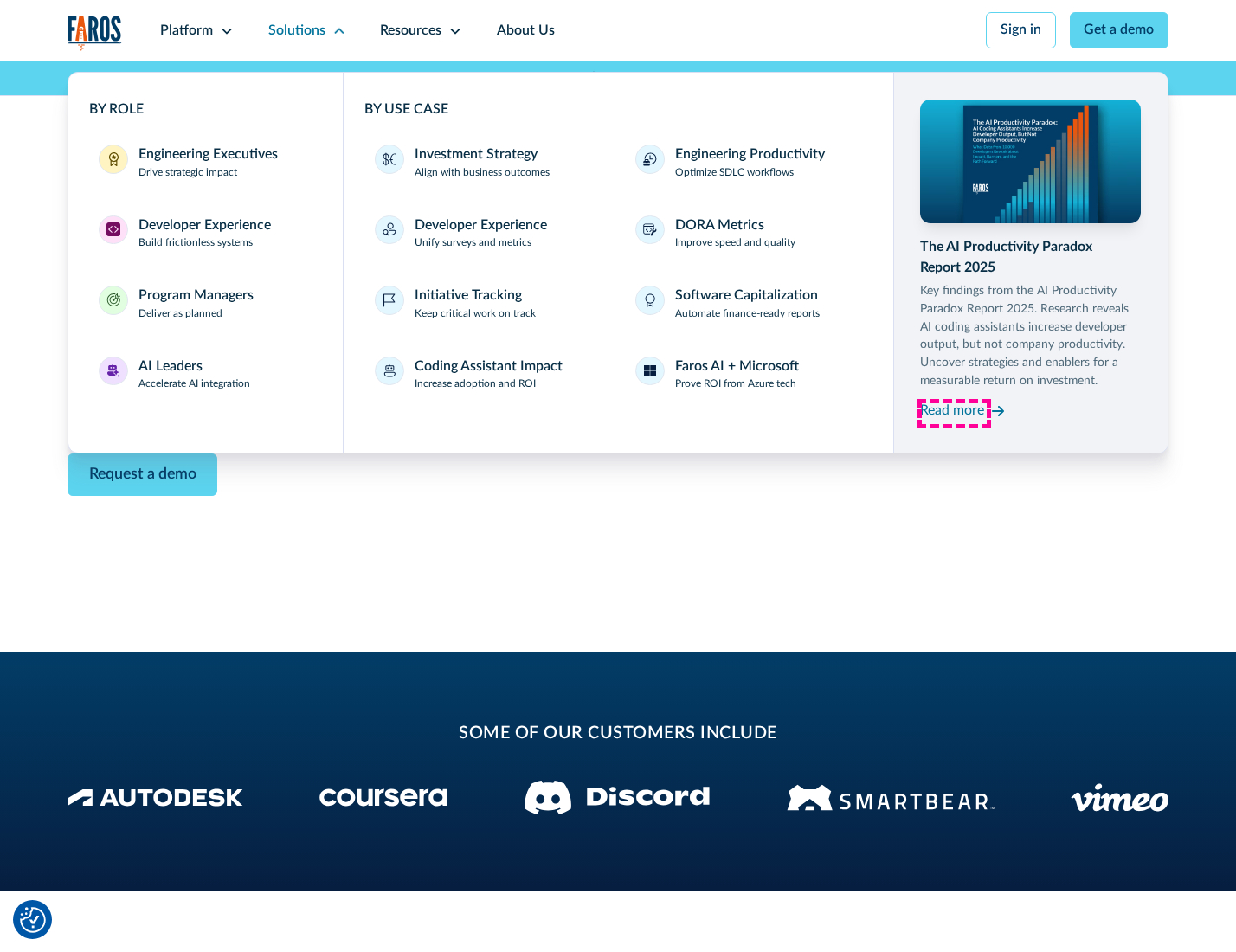
click at [954, 414] on div "Read more" at bounding box center [952, 411] width 64 height 21
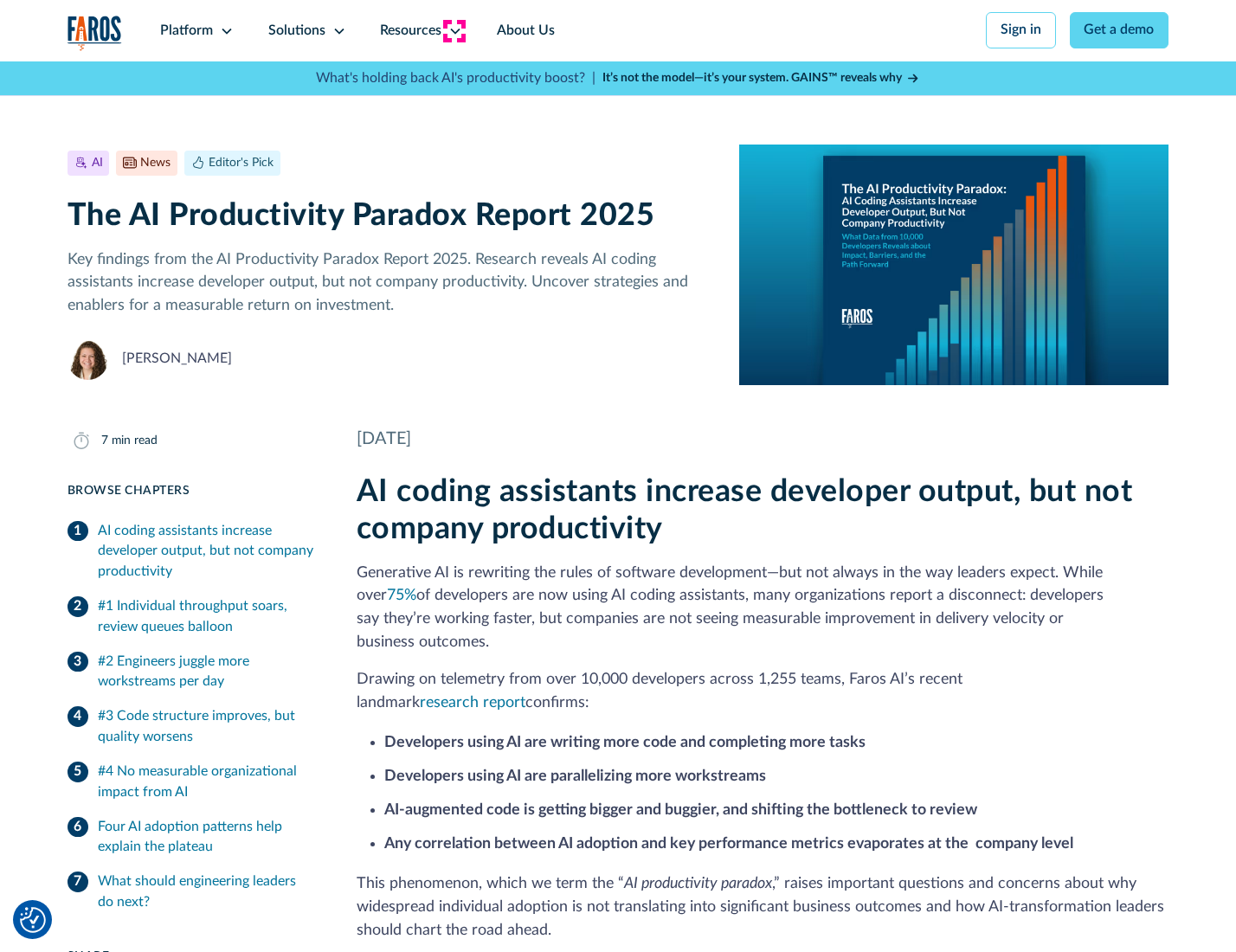
click at [454, 30] on icon at bounding box center [455, 31] width 14 height 14
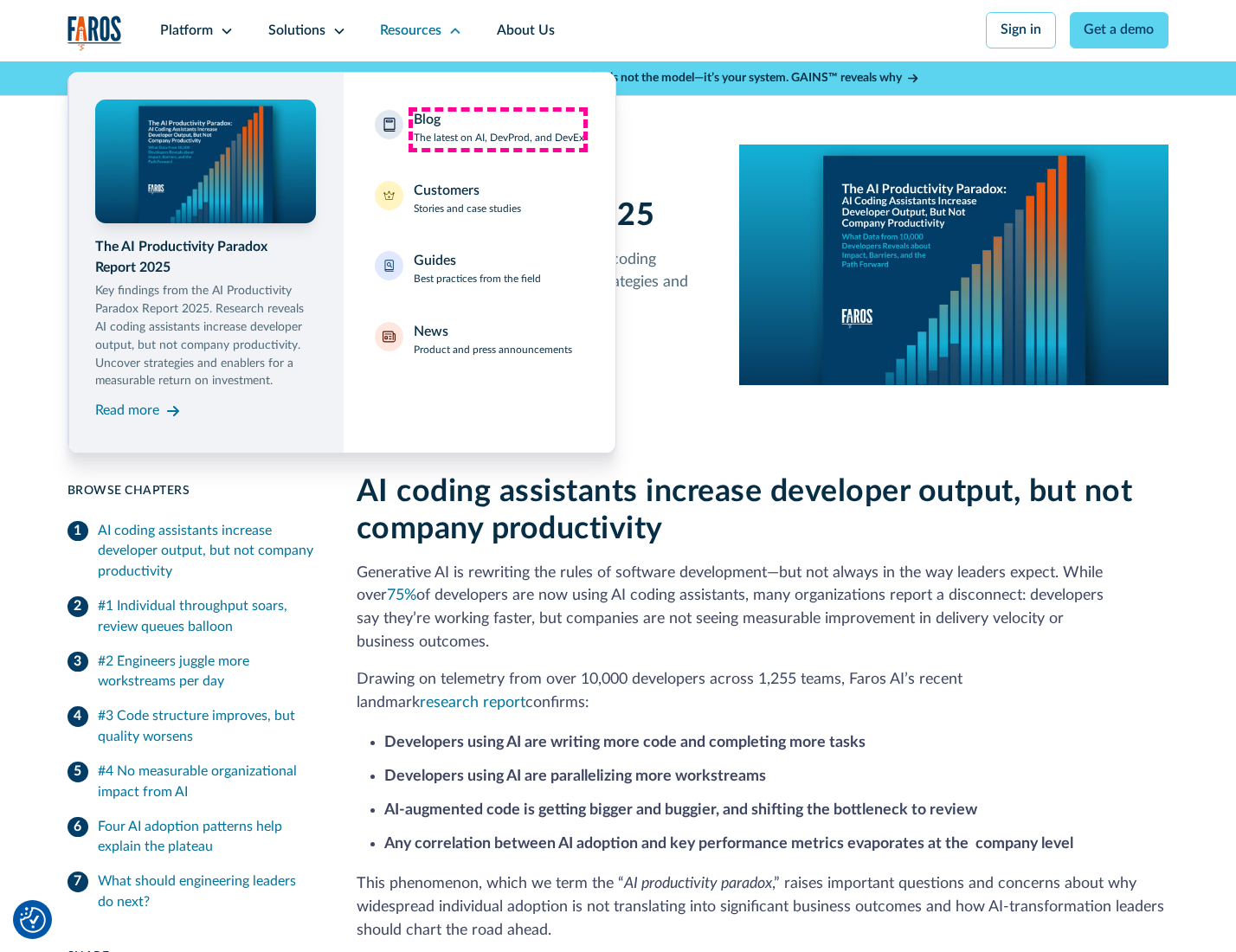
click at [497, 129] on div "Blog The latest on AI, DevProd, and DevEx" at bounding box center [498, 128] width 170 height 36
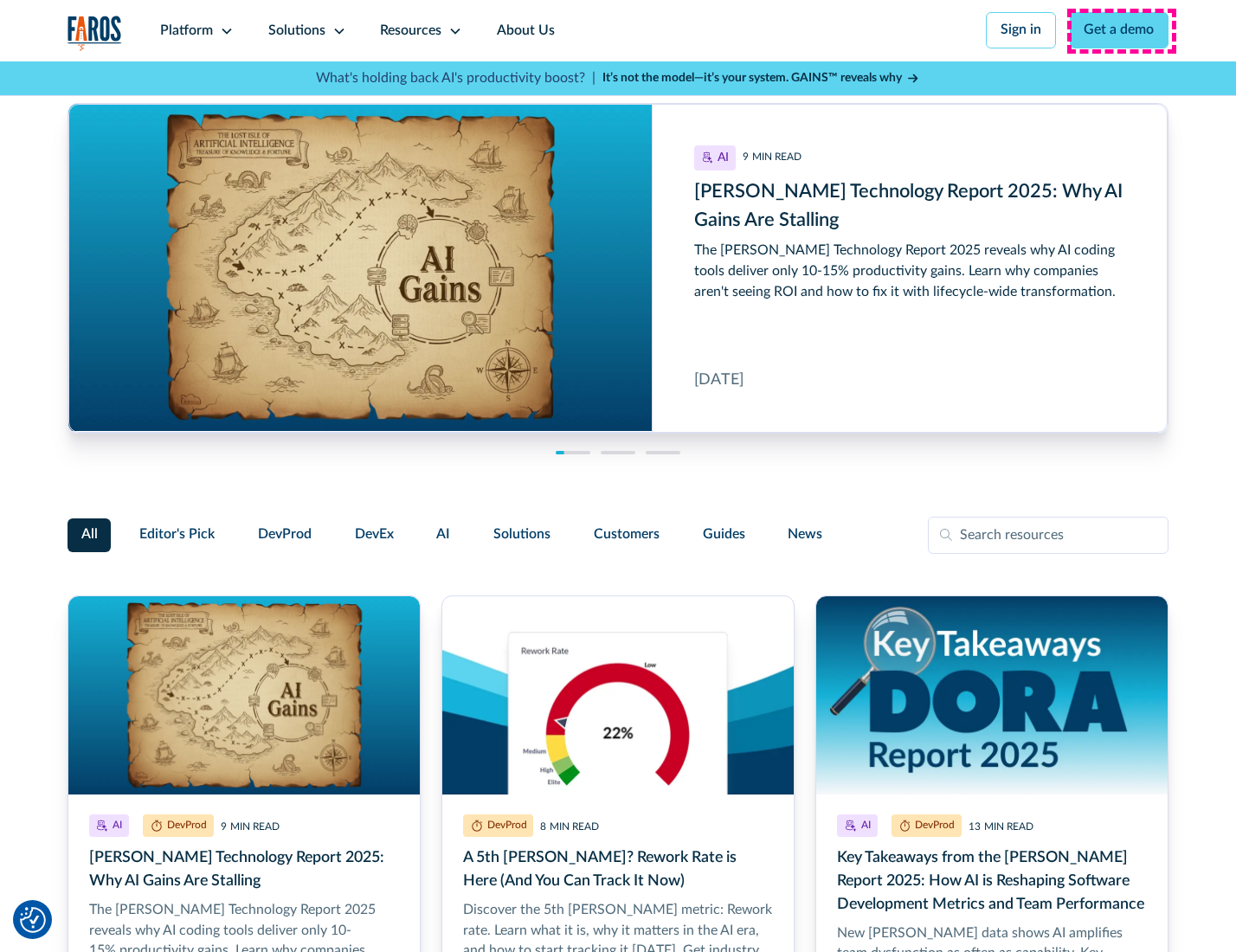
click at [1120, 30] on link "Get a demo" at bounding box center [1119, 30] width 99 height 36
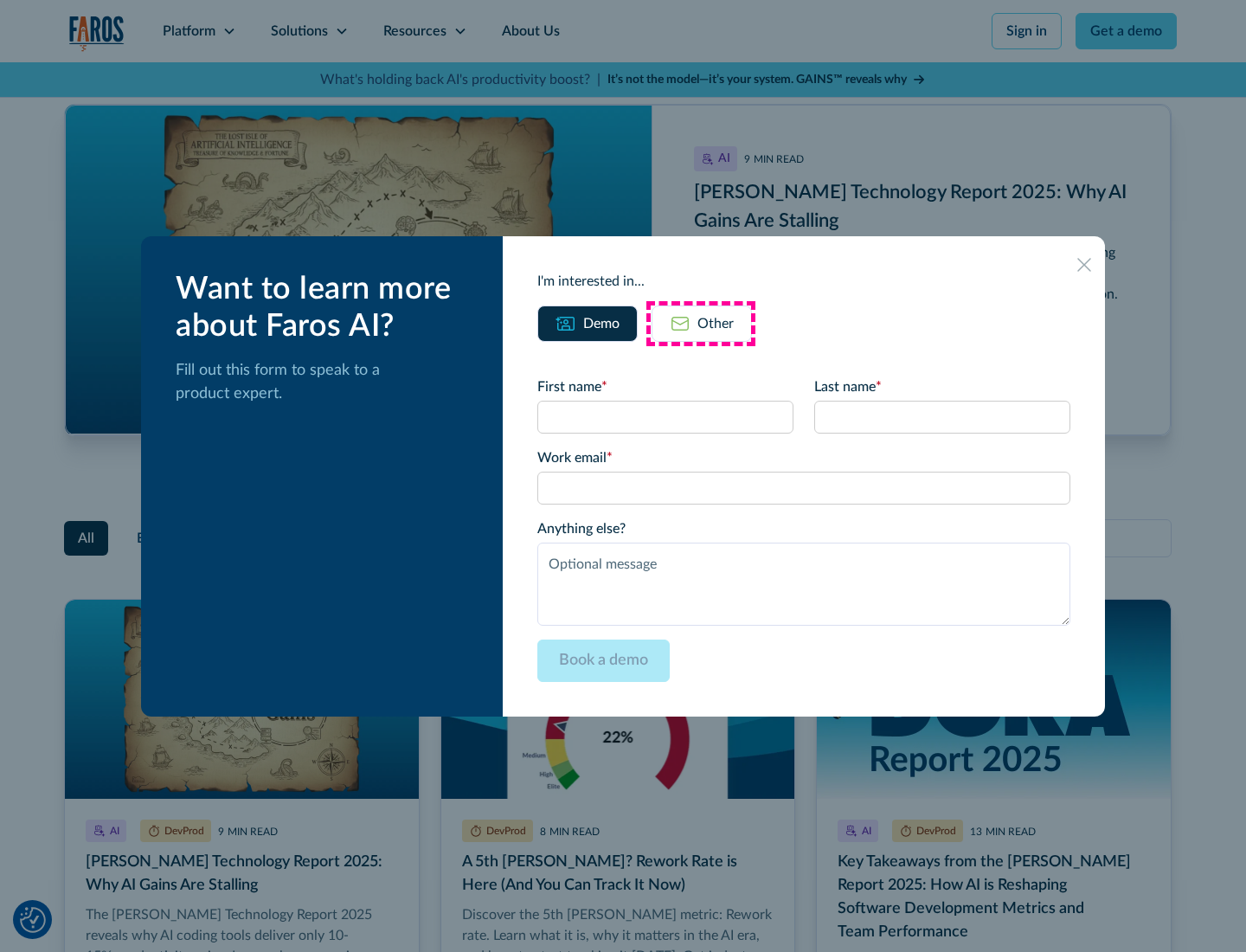
click at [700, 322] on div "Other" at bounding box center [716, 323] width 36 height 21
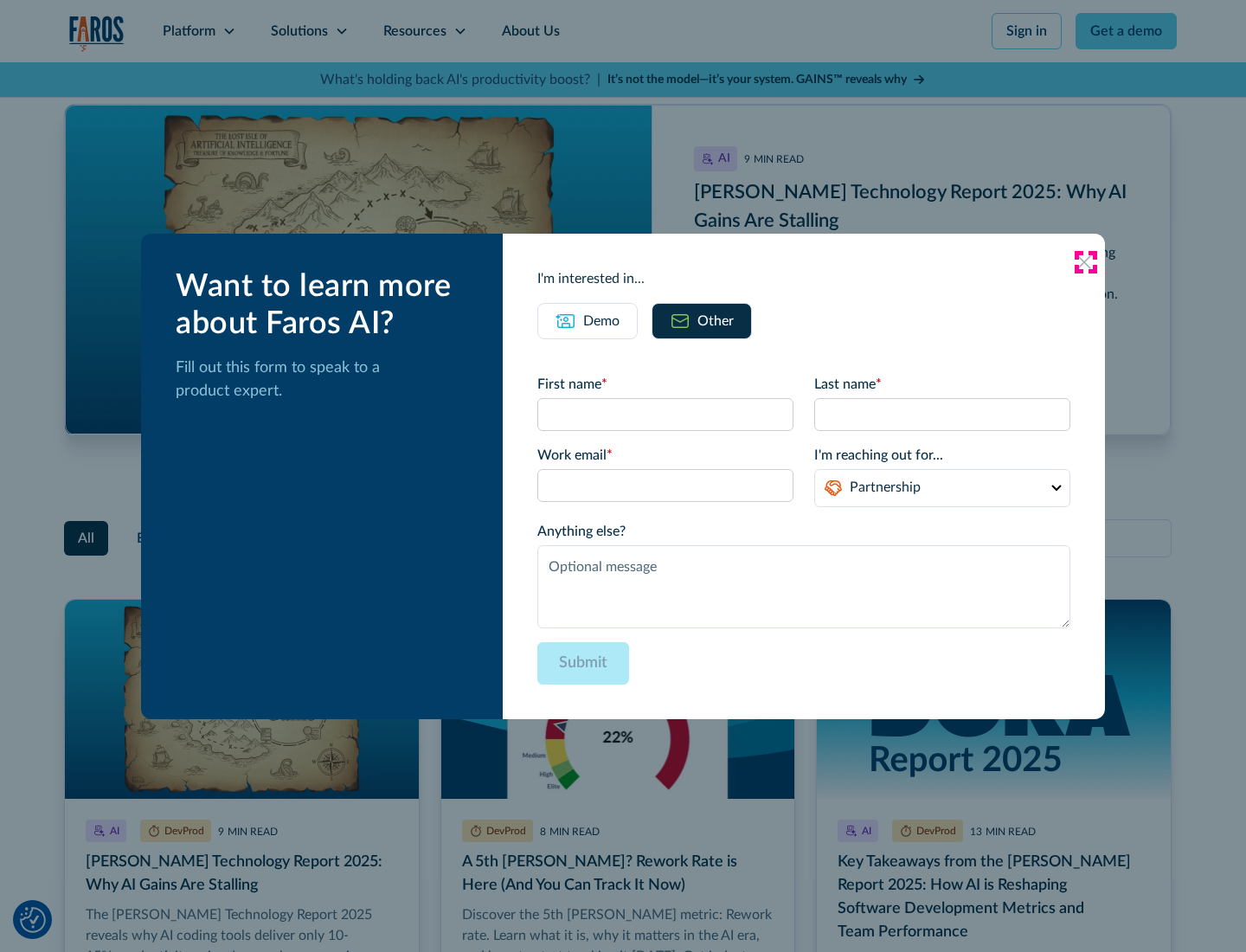
click at [1085, 261] on icon at bounding box center [1084, 261] width 14 height 14
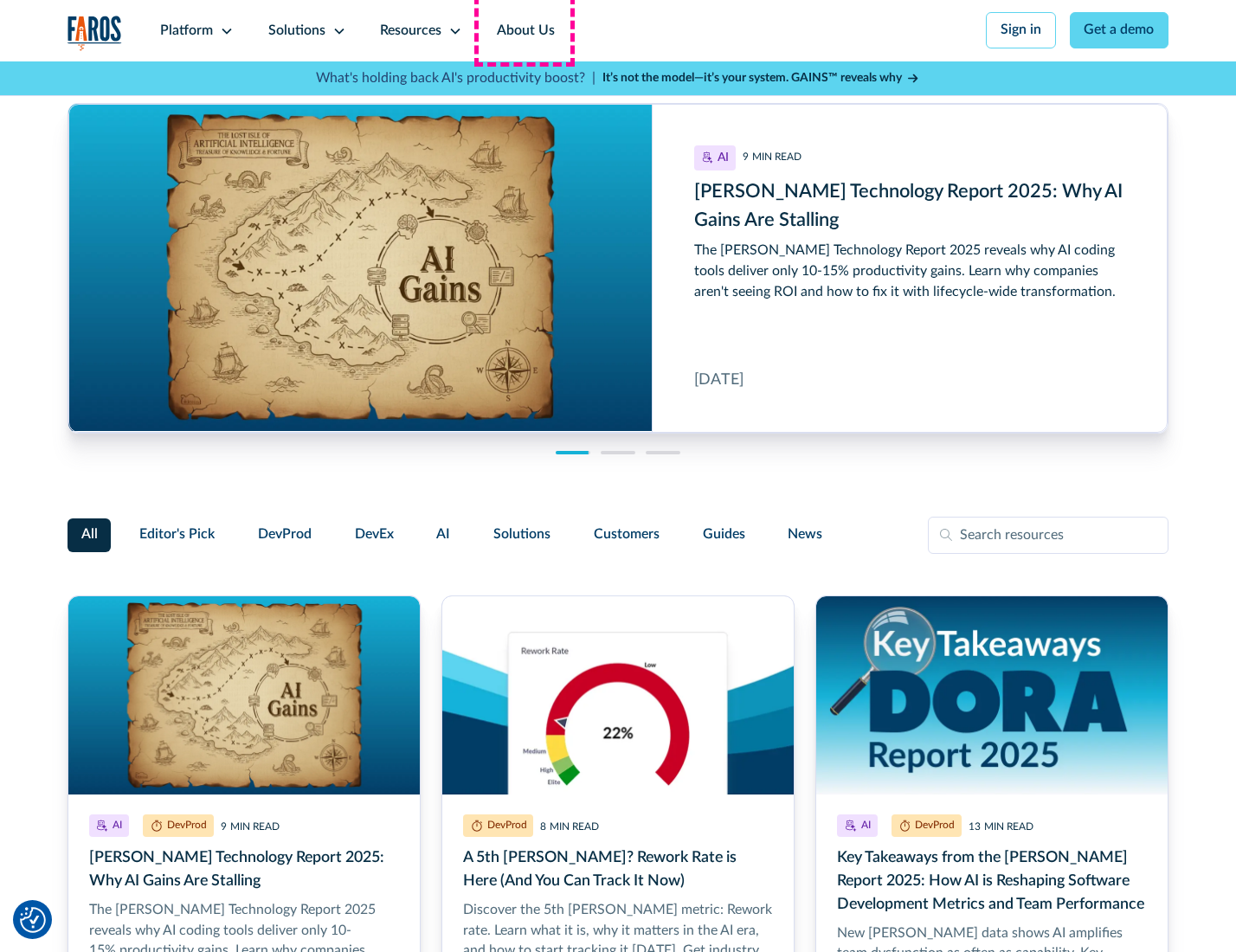
click at [524, 30] on link "About Us" at bounding box center [526, 30] width 93 height 61
